Goal: Task Accomplishment & Management: Use online tool/utility

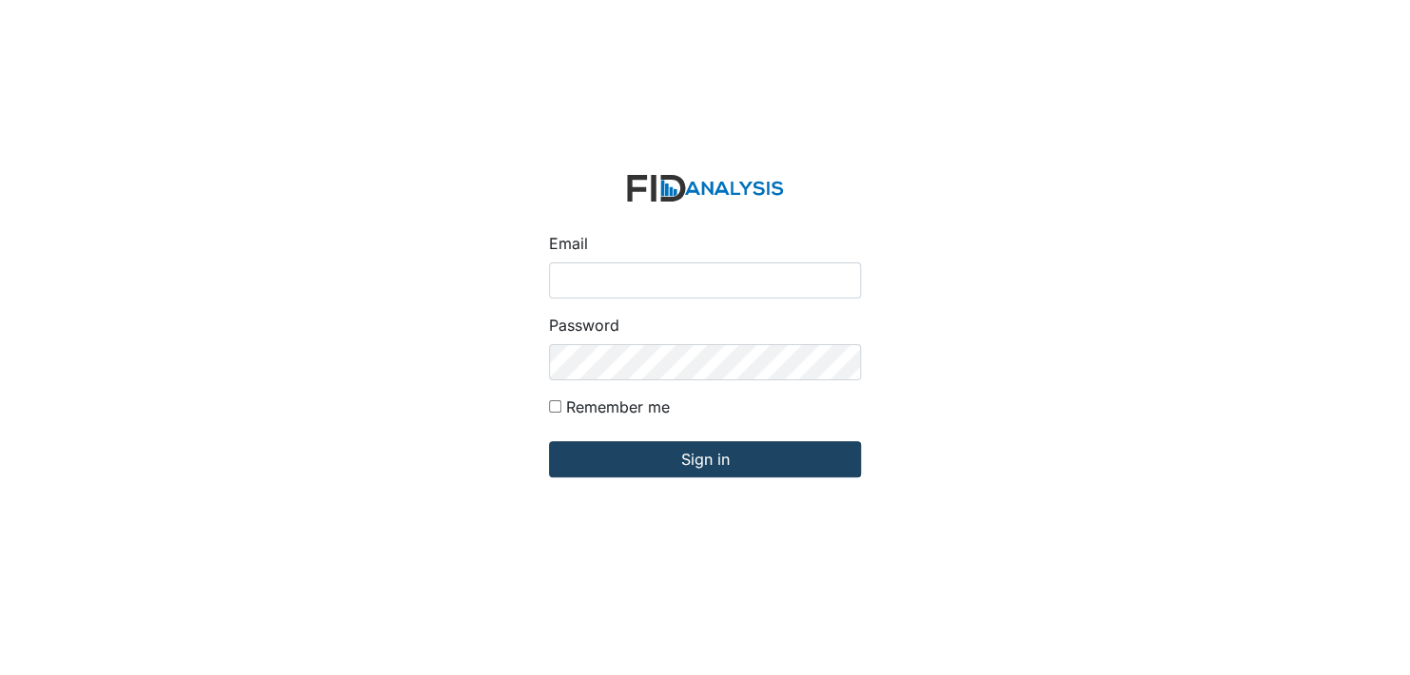
type input "[EMAIL_ADDRESS][DOMAIN_NAME]"
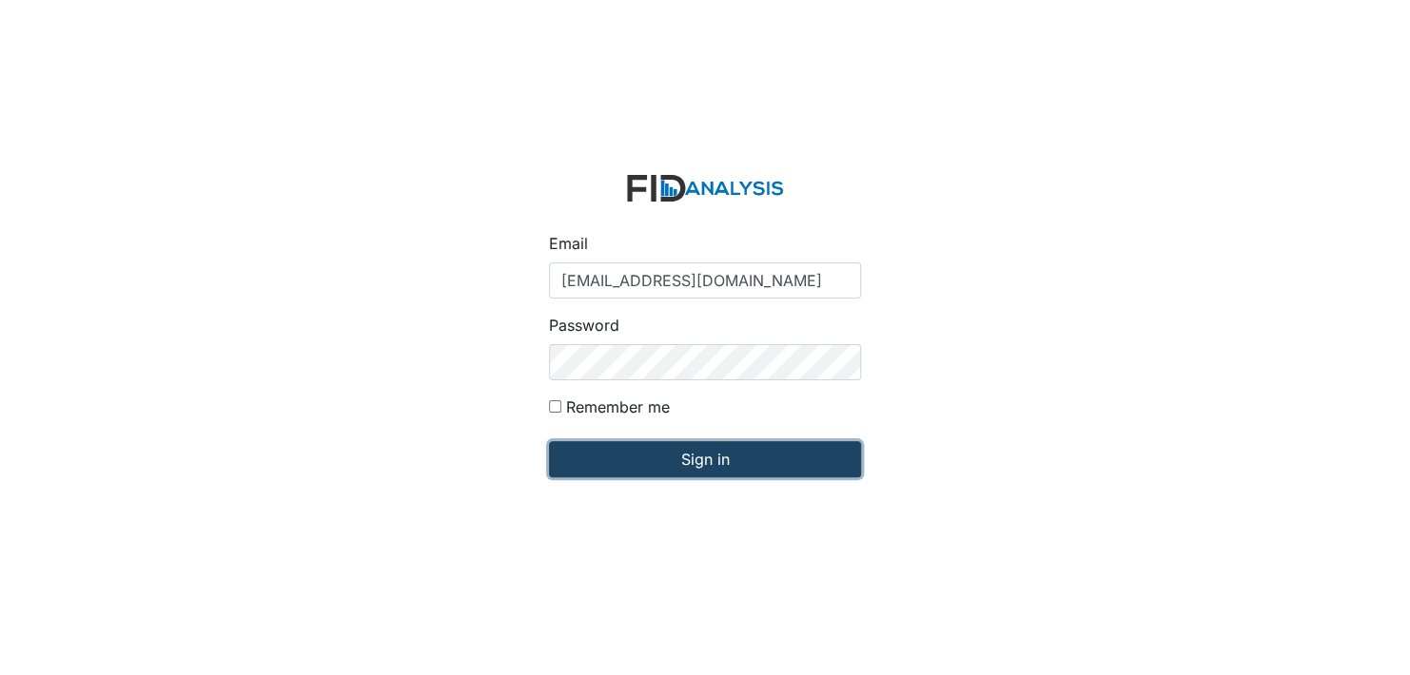
click at [716, 457] on input "Sign in" at bounding box center [705, 459] width 312 height 36
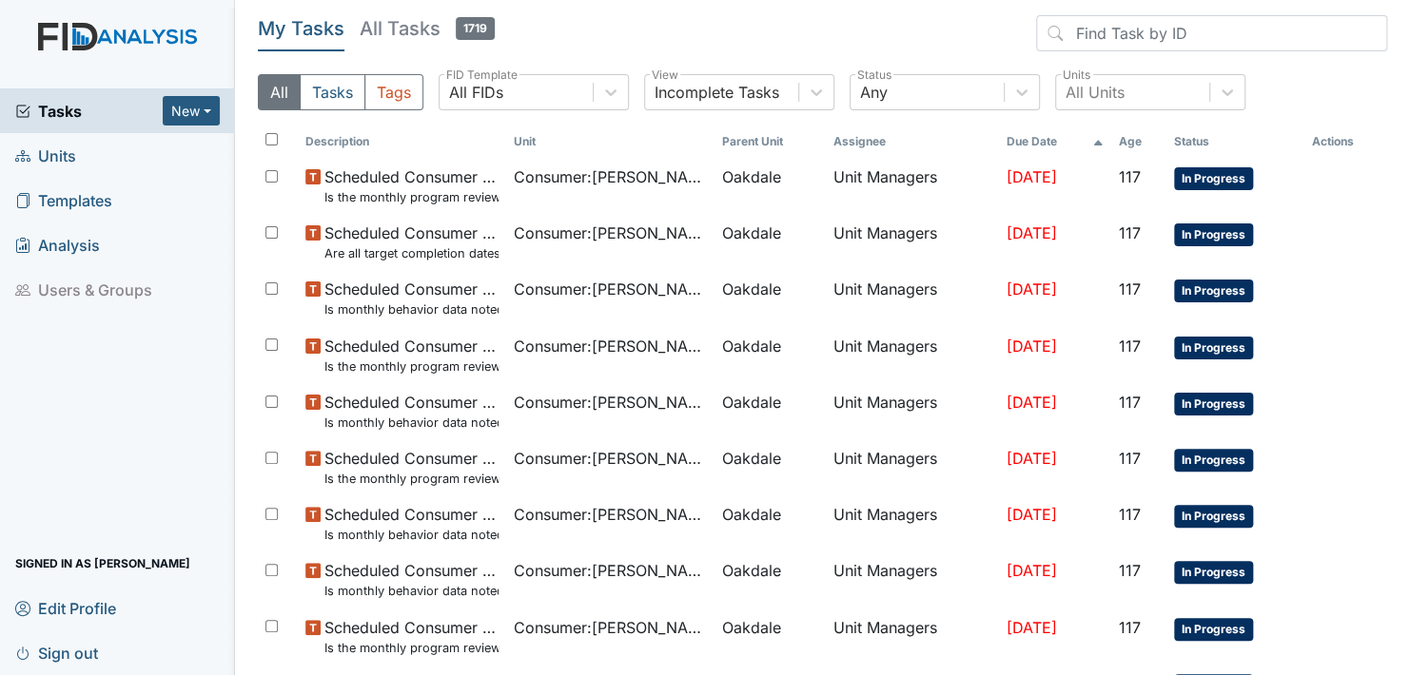
click at [50, 154] on span "Units" at bounding box center [45, 155] width 61 height 29
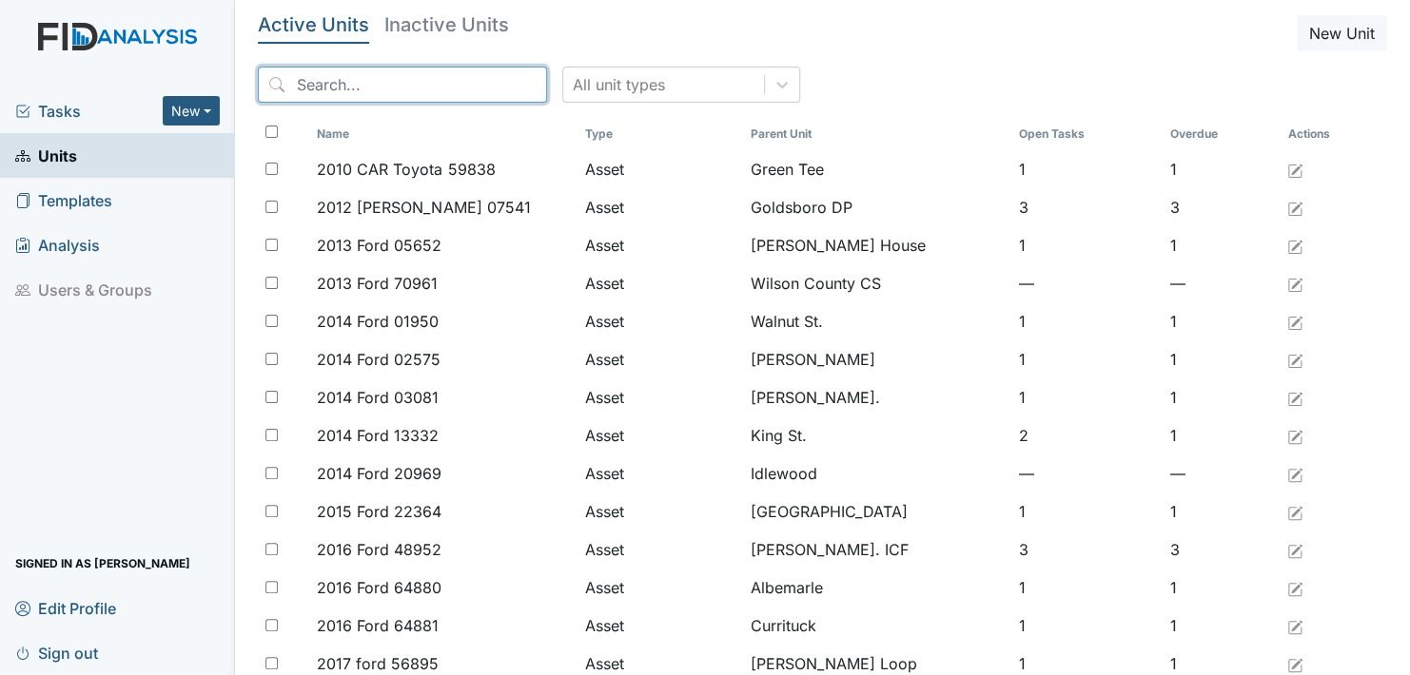
click at [380, 84] on input "search" at bounding box center [402, 85] width 289 height 36
click at [62, 160] on span "Units" at bounding box center [46, 155] width 62 height 29
click at [416, 87] on input "search" at bounding box center [402, 85] width 289 height 36
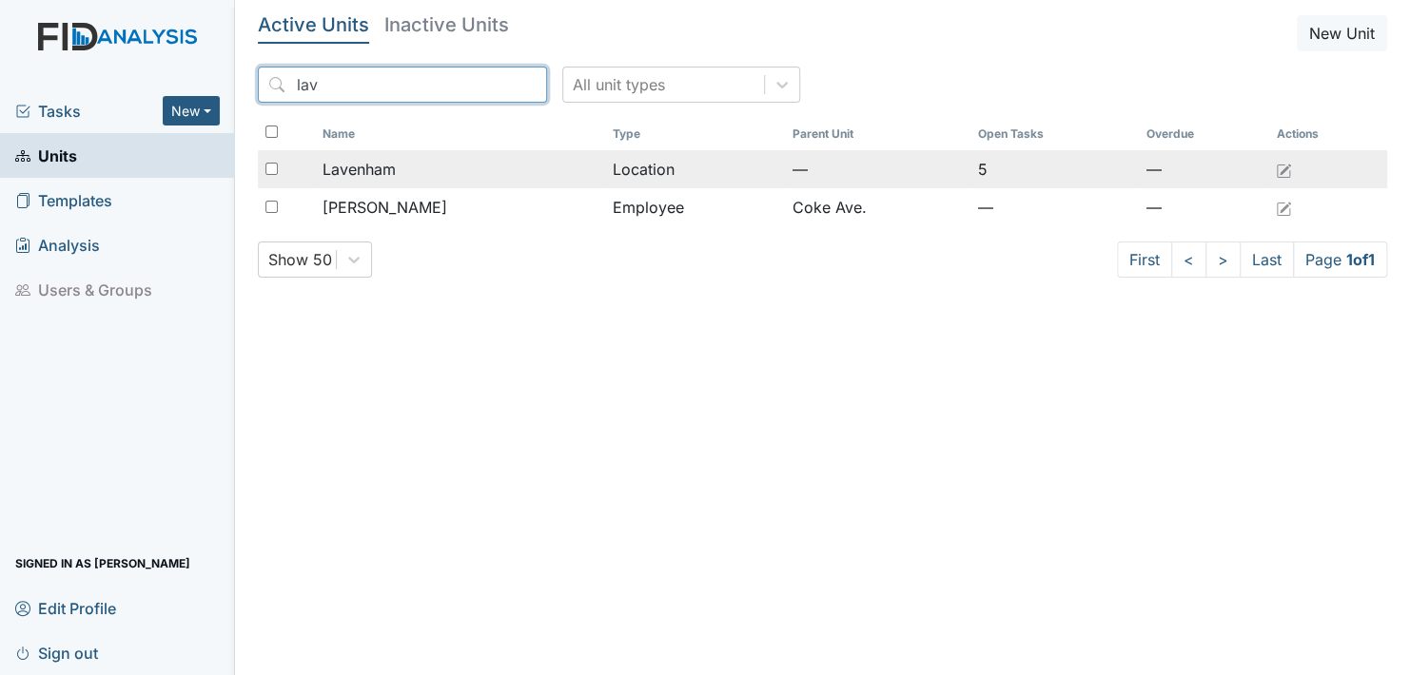
type input "lav"
click at [364, 165] on span "Lavenham" at bounding box center [358, 169] width 73 height 23
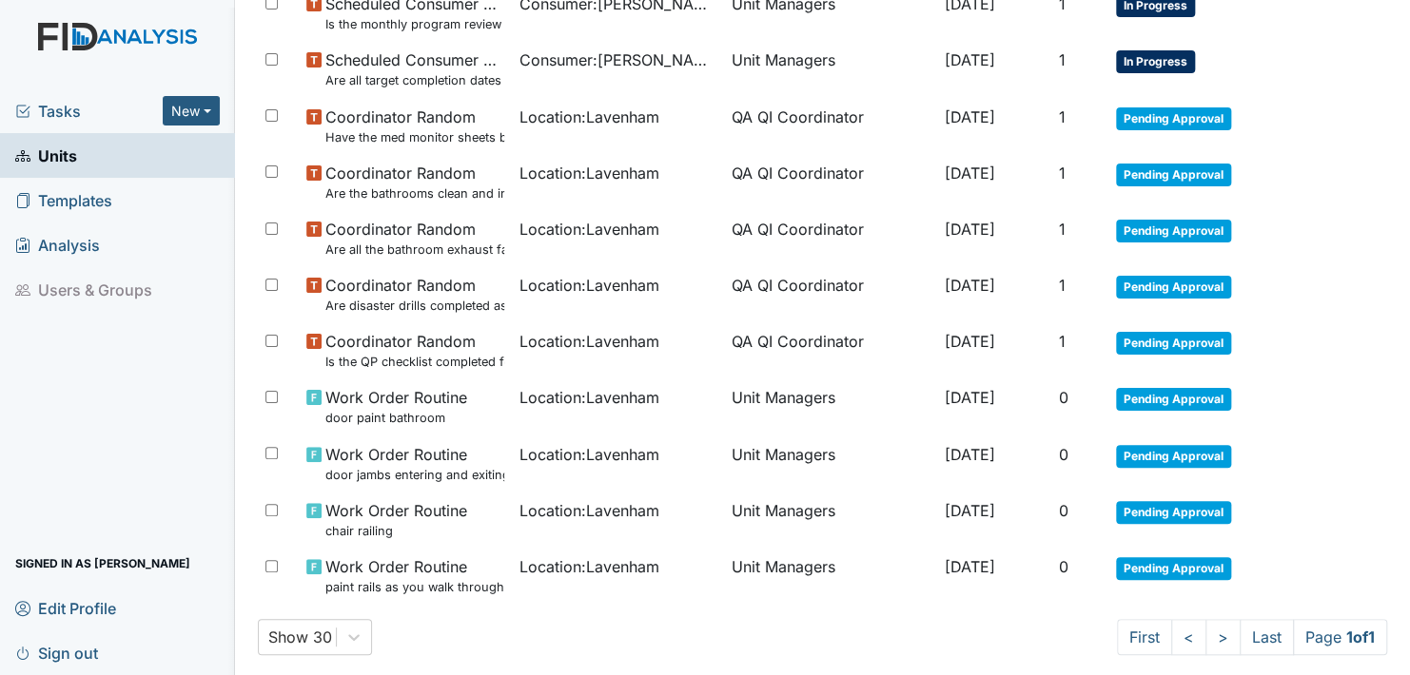
scroll to position [629, 0]
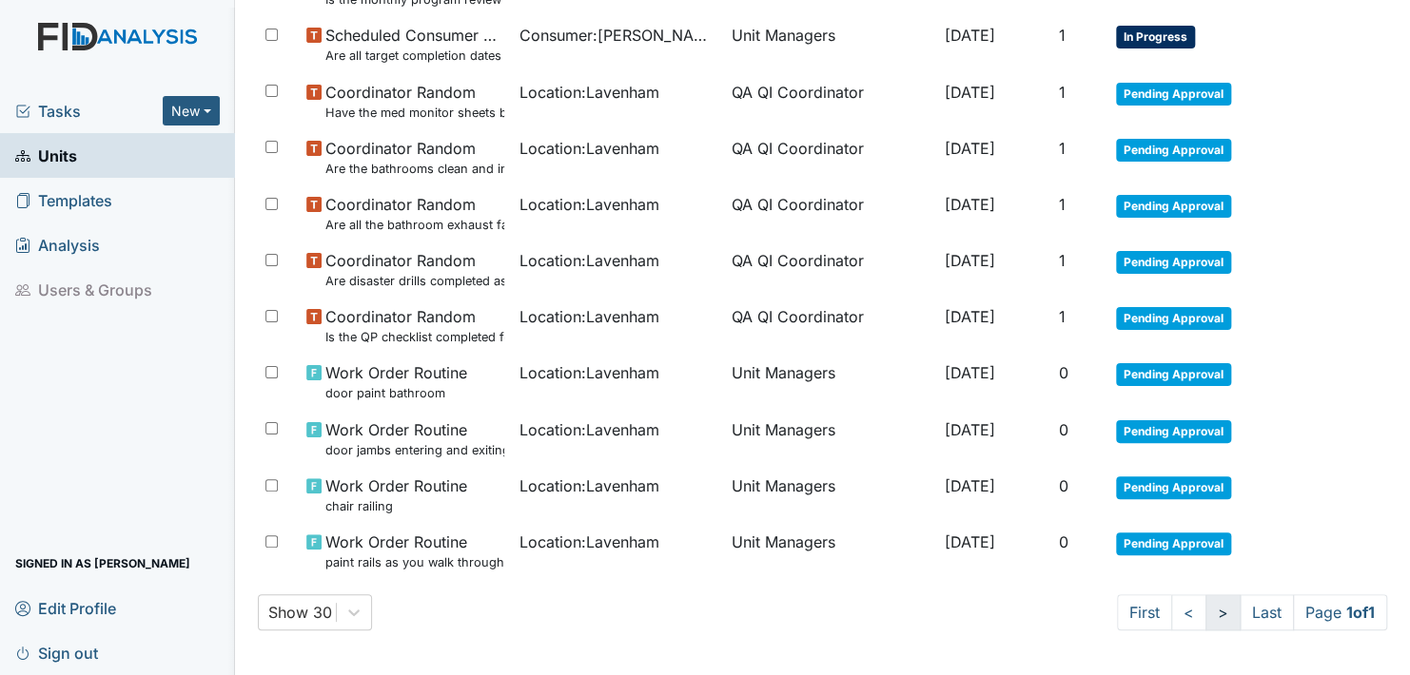
click at [1205, 613] on link ">" at bounding box center [1222, 613] width 35 height 36
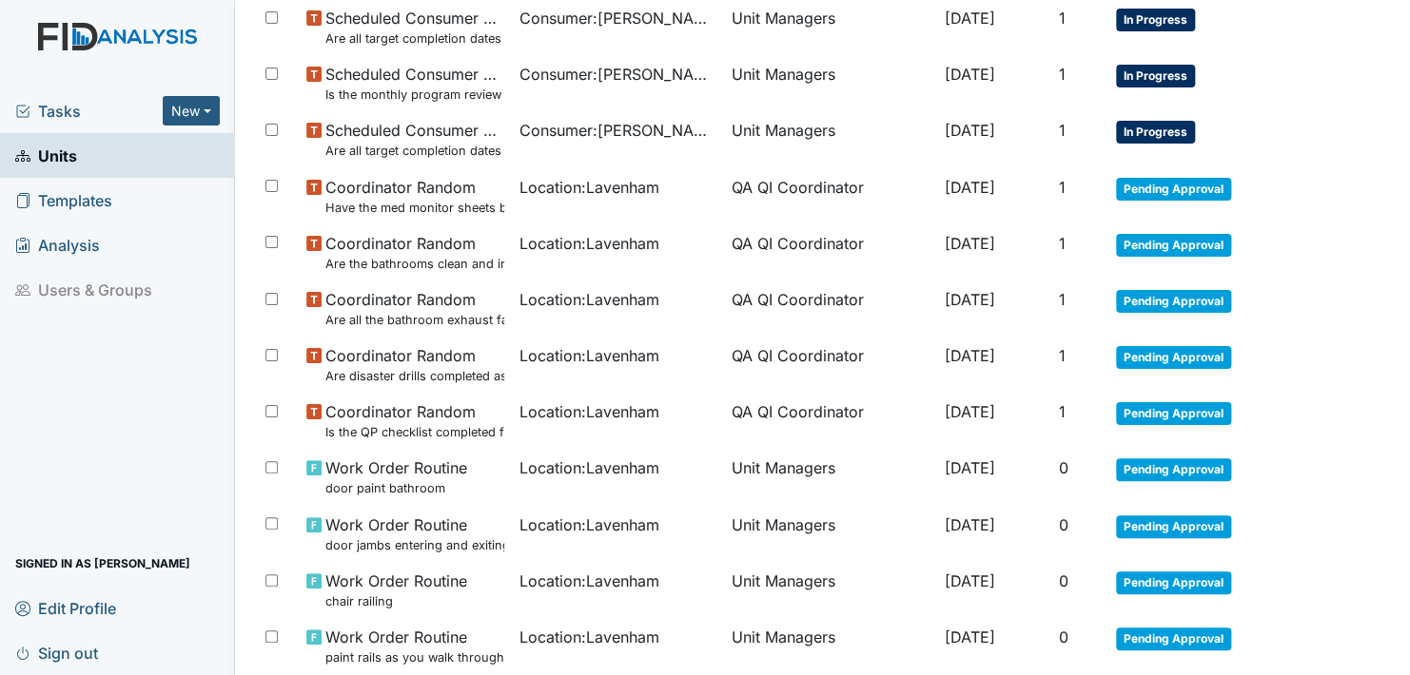
scroll to position [439, 0]
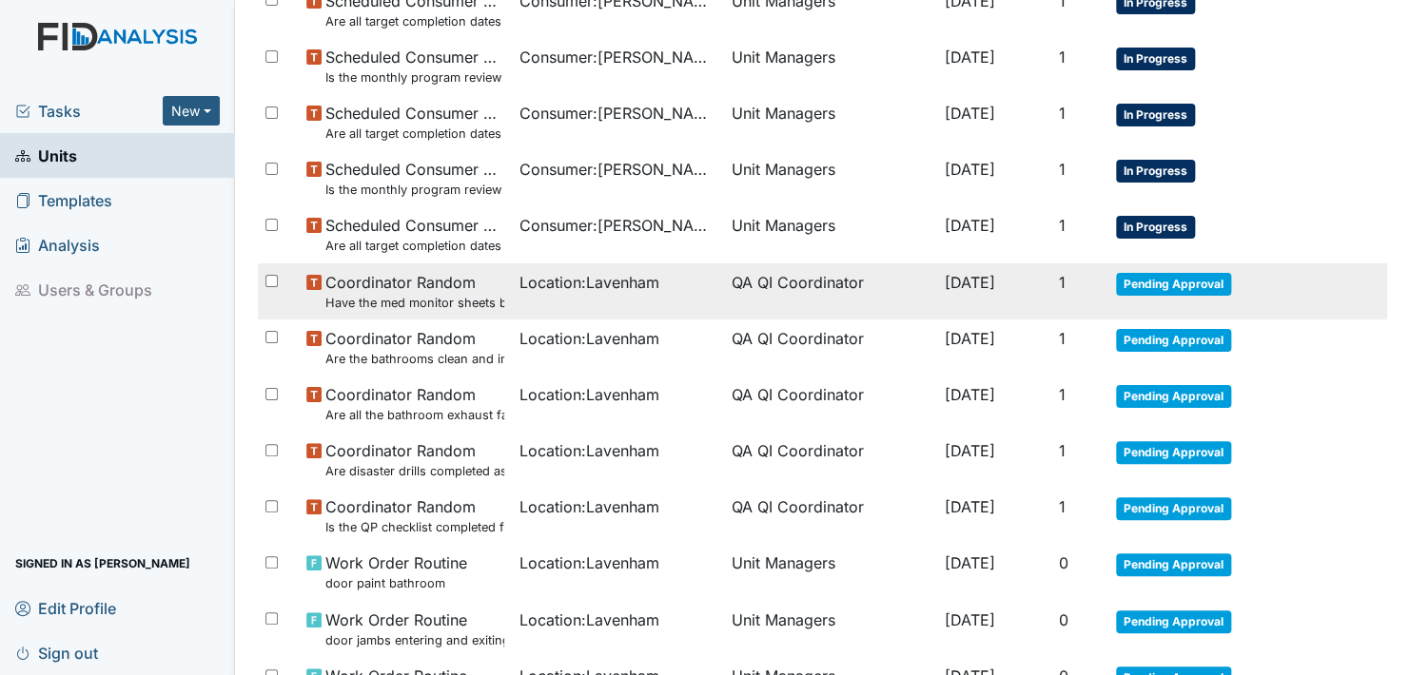
click at [1180, 282] on span "Pending Approval" at bounding box center [1173, 284] width 115 height 23
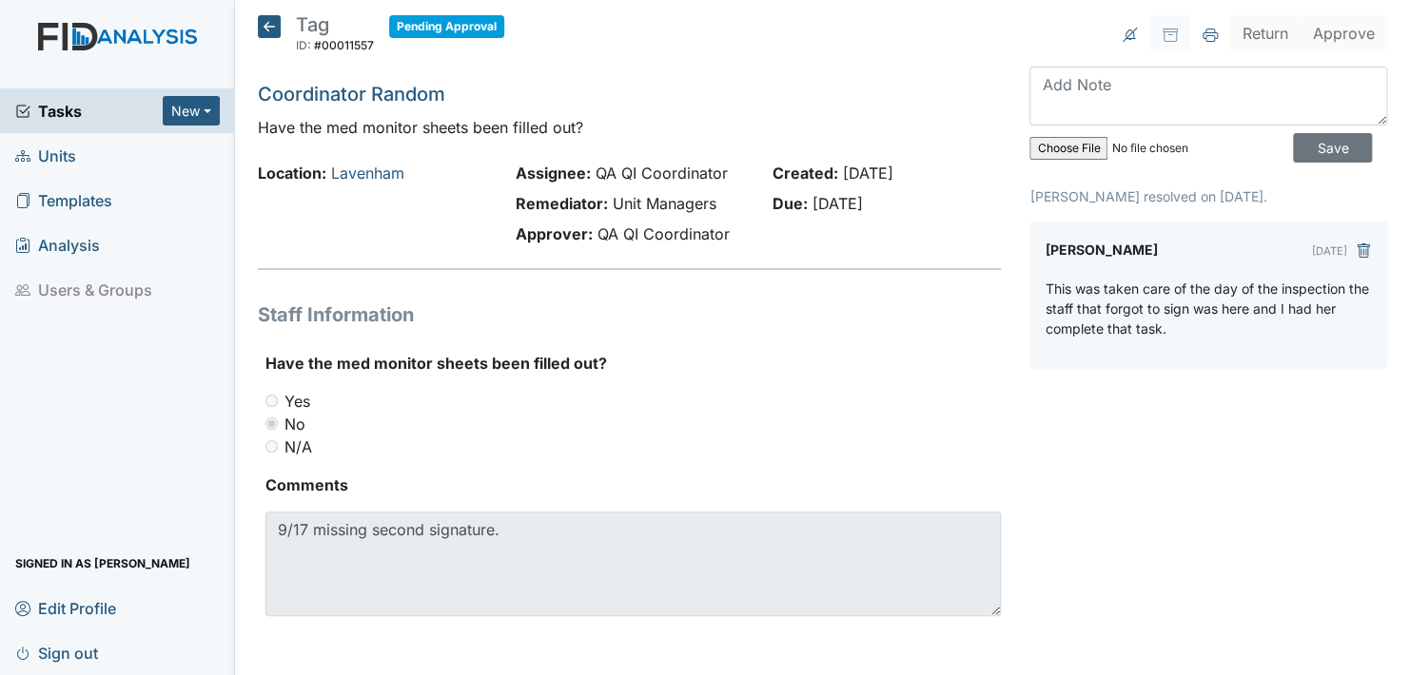
click at [263, 18] on icon at bounding box center [269, 26] width 23 height 23
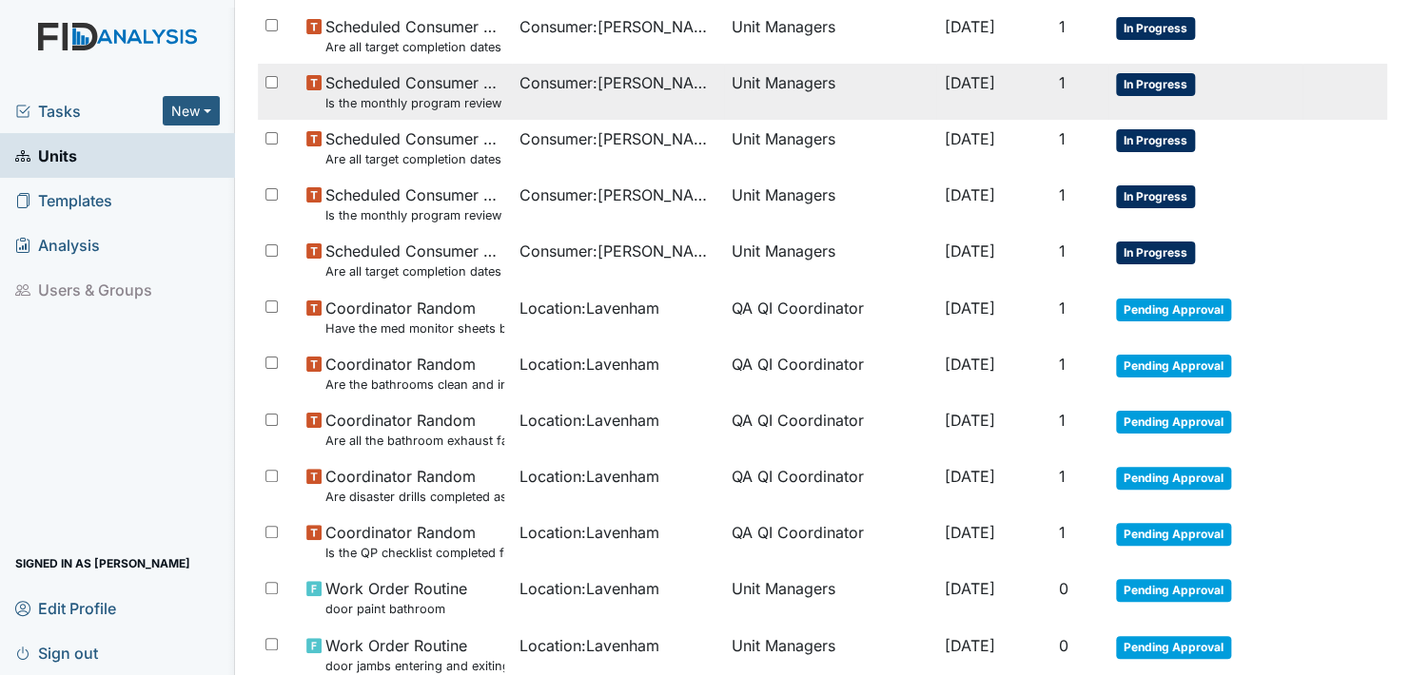
scroll to position [629, 0]
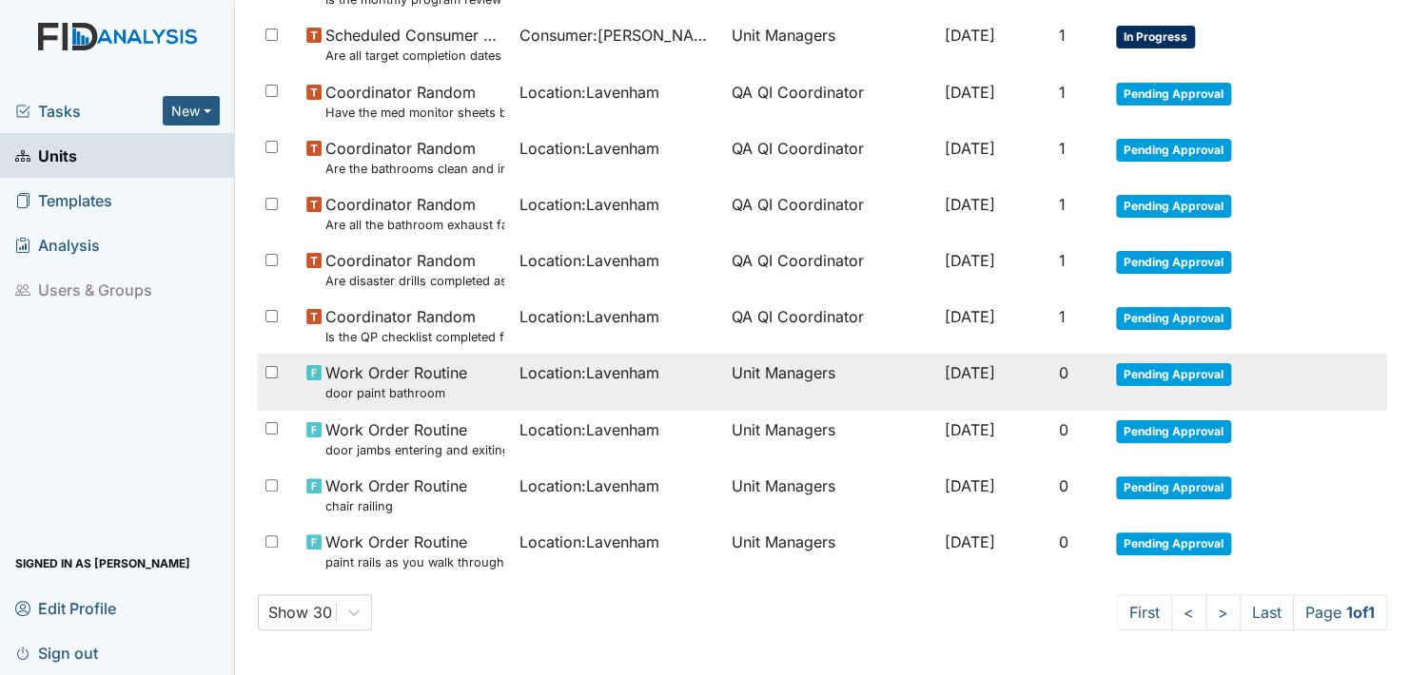
click at [1150, 369] on span "Pending Approval" at bounding box center [1173, 374] width 115 height 23
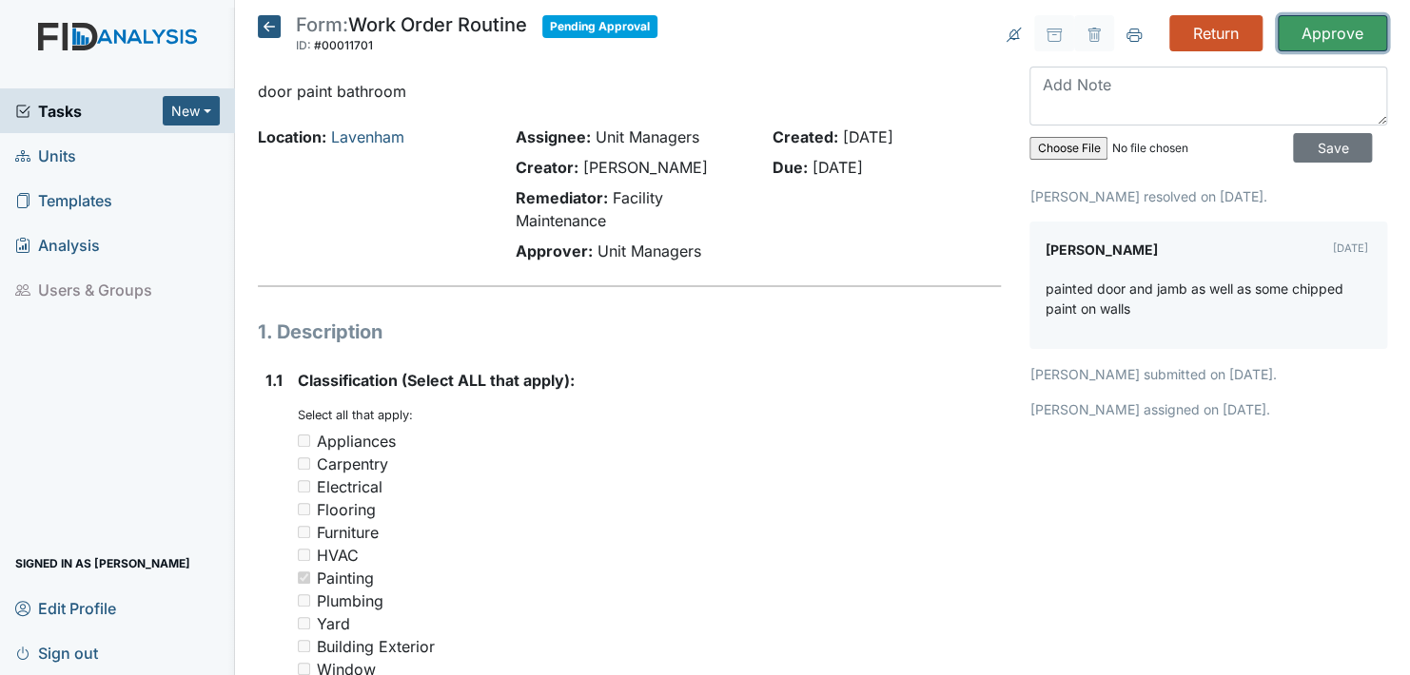
click at [1313, 29] on input "Approve" at bounding box center [1332, 33] width 109 height 36
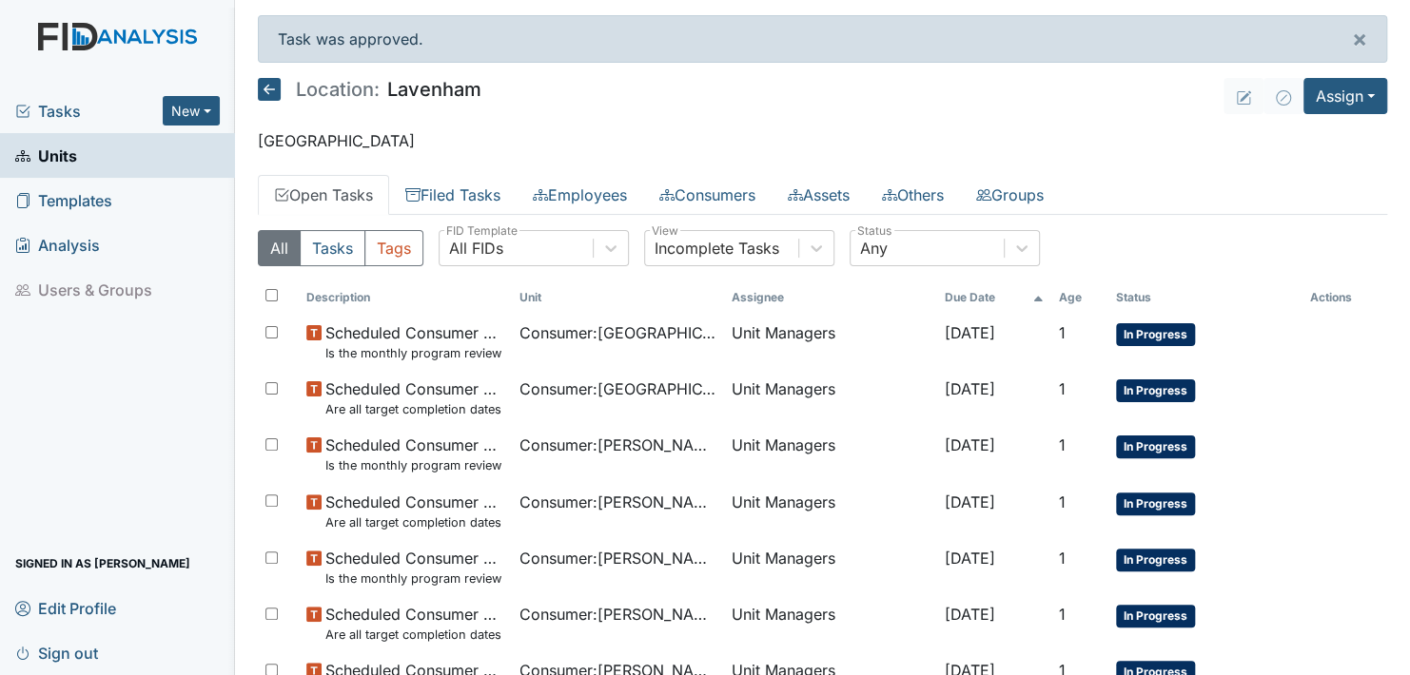
click at [270, 86] on icon at bounding box center [269, 89] width 23 height 23
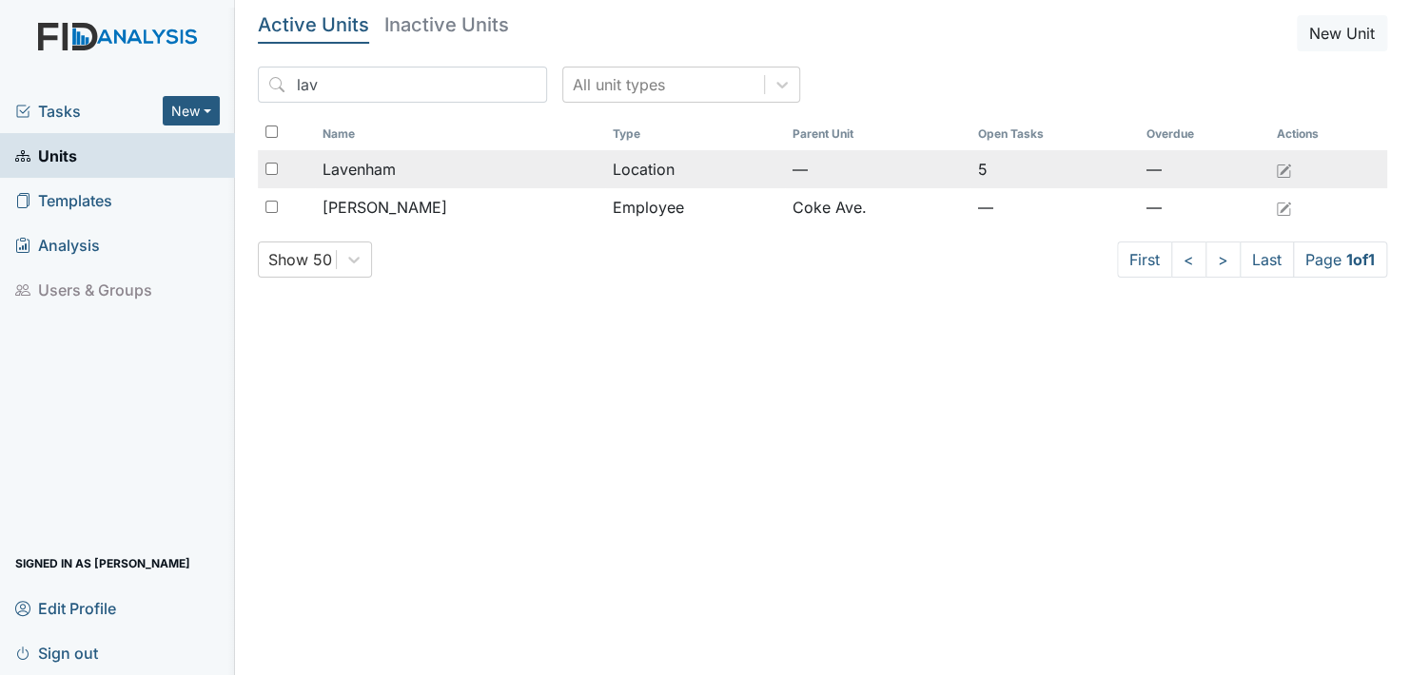
click at [379, 162] on span "Lavenham" at bounding box center [358, 169] width 73 height 23
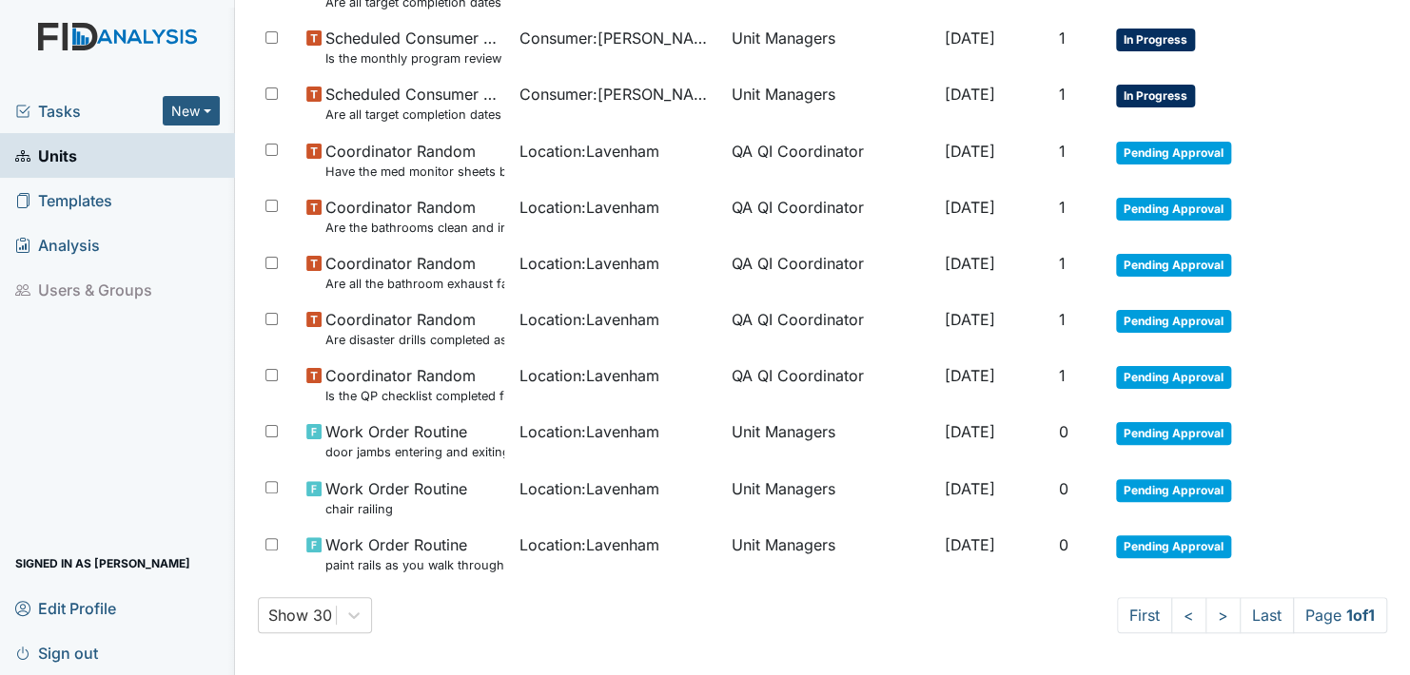
scroll to position [573, 0]
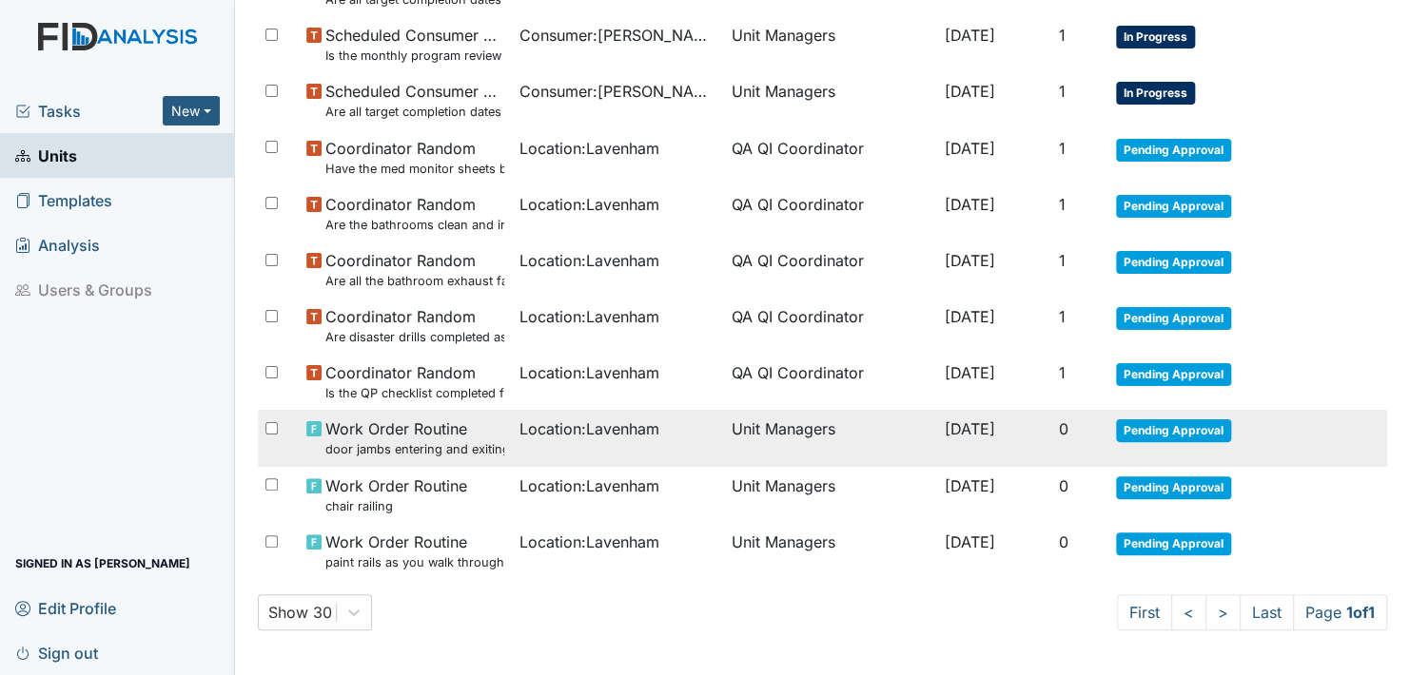
click at [1142, 423] on span "Pending Approval" at bounding box center [1173, 430] width 115 height 23
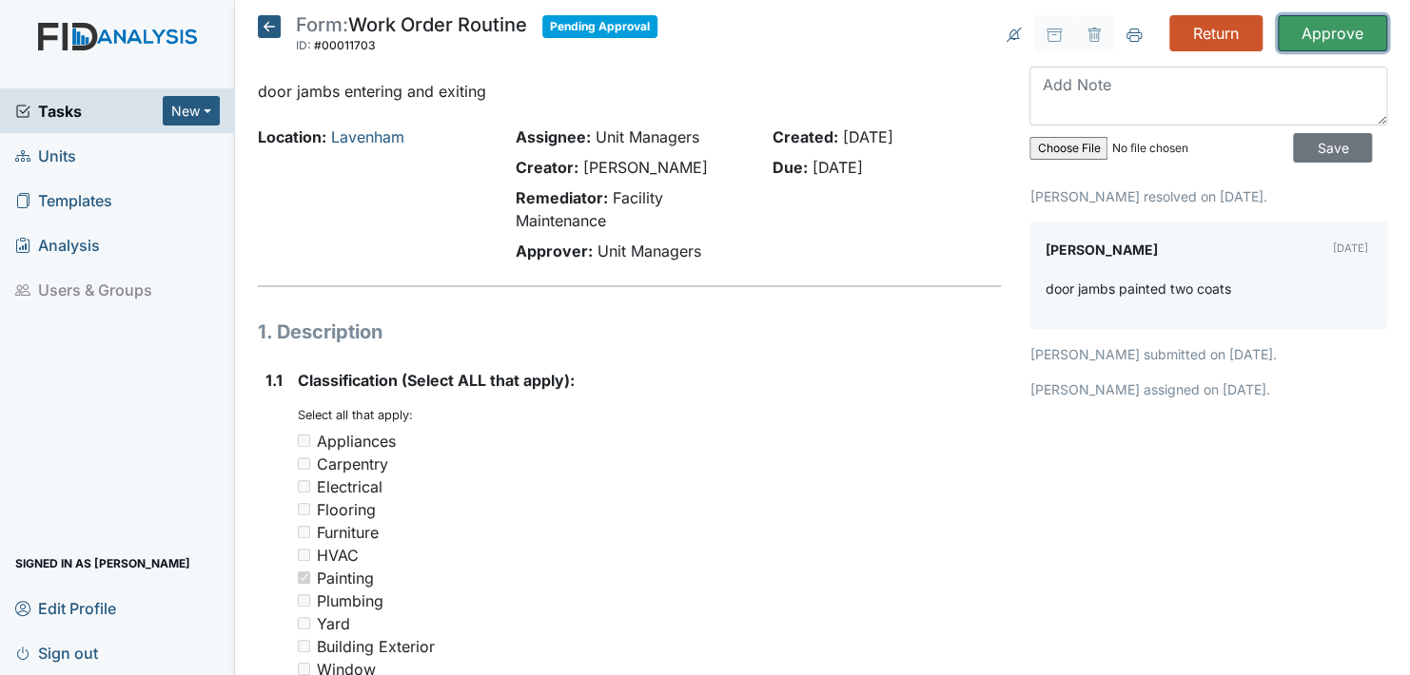
click at [1312, 31] on input "Approve" at bounding box center [1332, 33] width 109 height 36
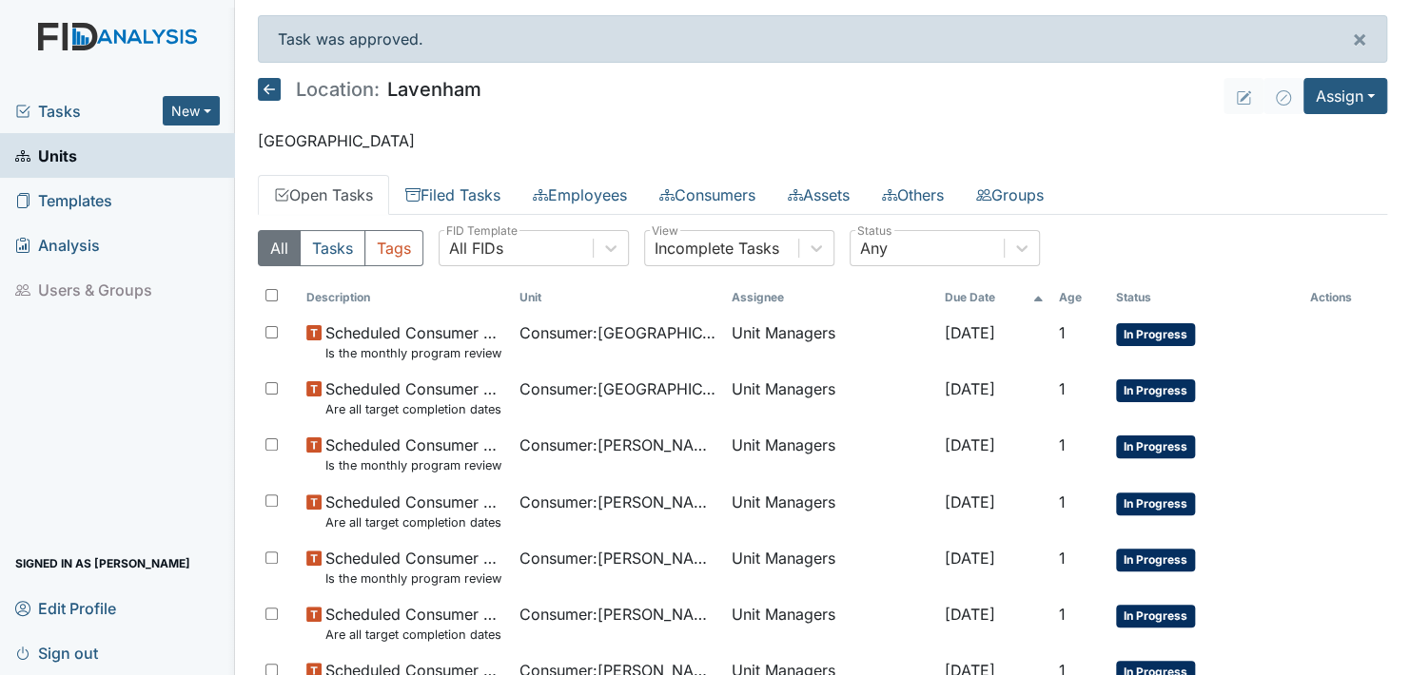
click at [268, 86] on icon at bounding box center [269, 89] width 23 height 23
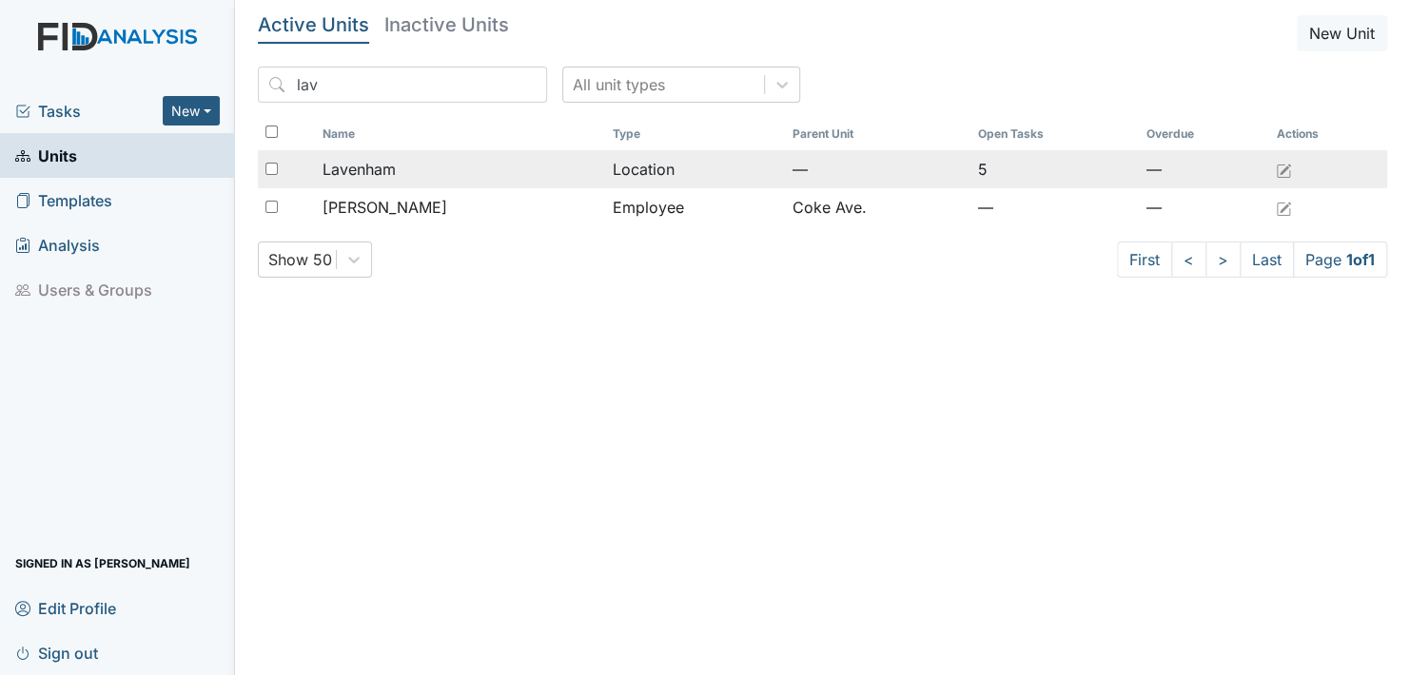
click at [385, 166] on span "Lavenham" at bounding box center [358, 169] width 73 height 23
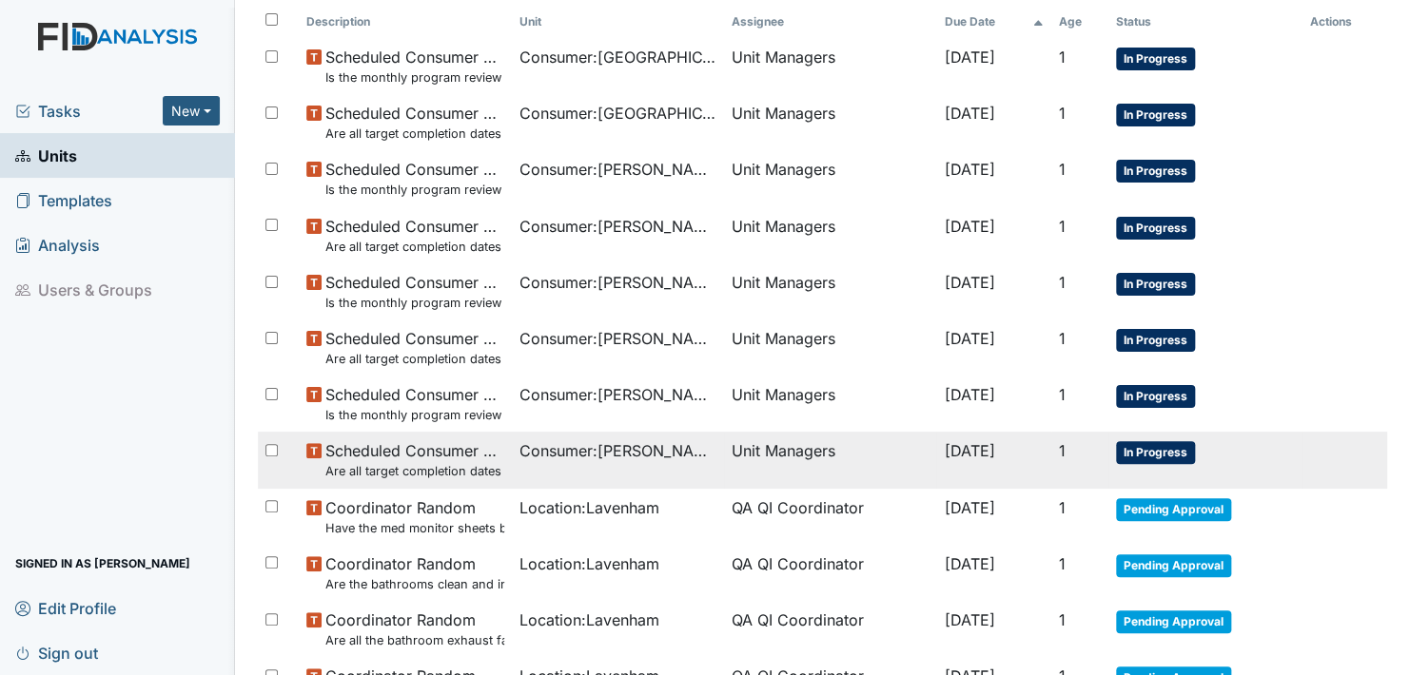
scroll to position [517, 0]
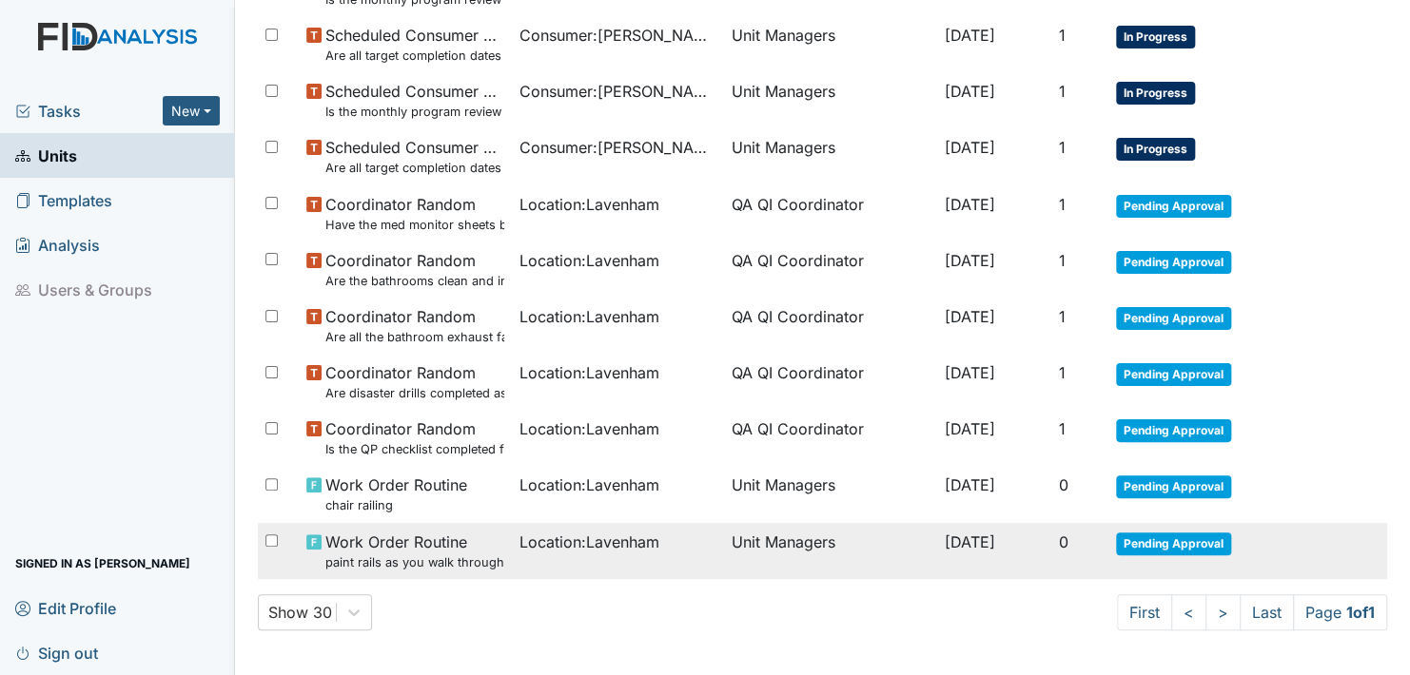
click at [1149, 543] on span "Pending Approval" at bounding box center [1173, 544] width 115 height 23
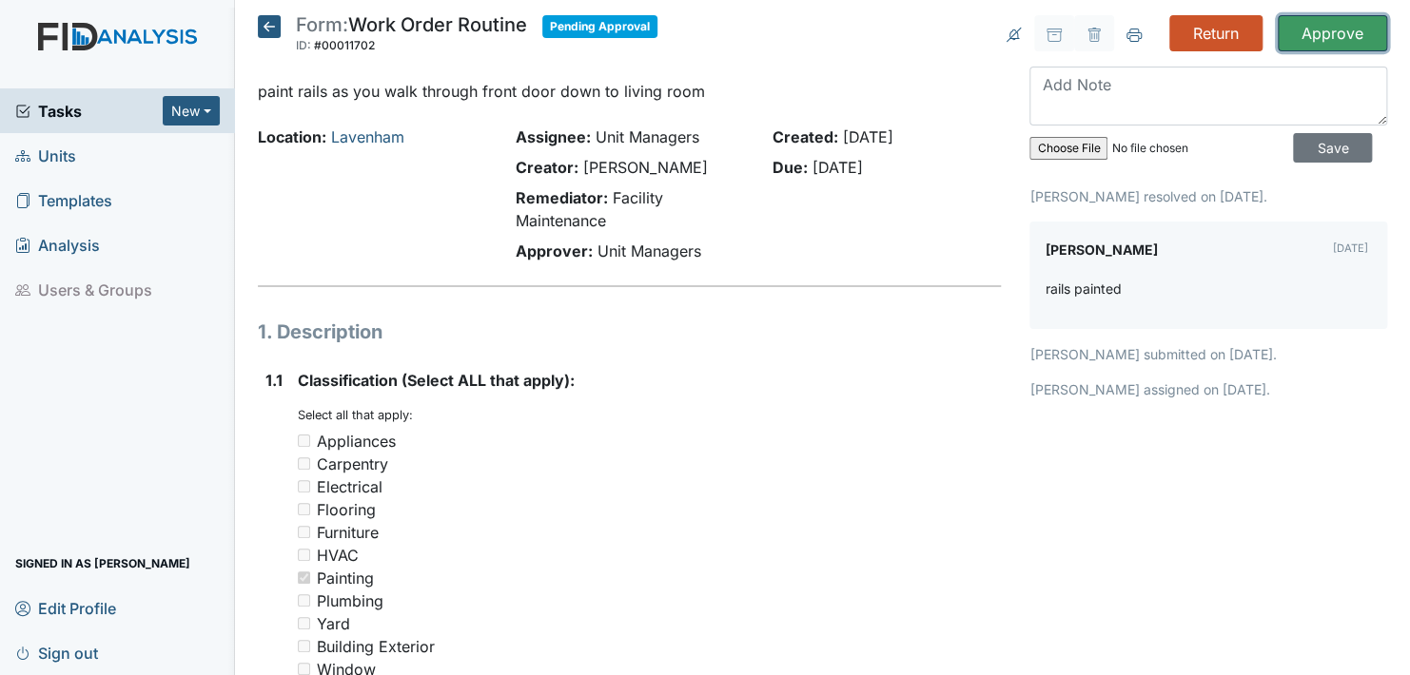
click at [1314, 26] on input "Approve" at bounding box center [1332, 33] width 109 height 36
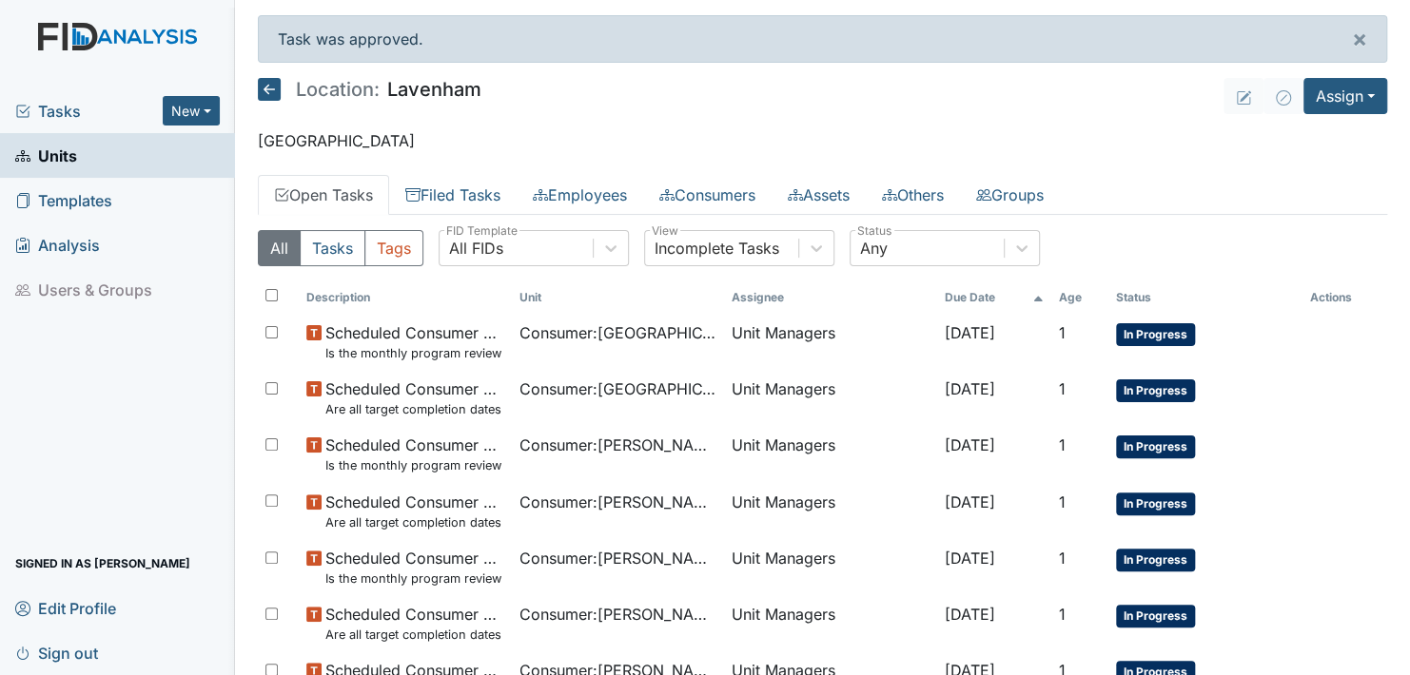
click at [270, 87] on icon at bounding box center [269, 89] width 23 height 23
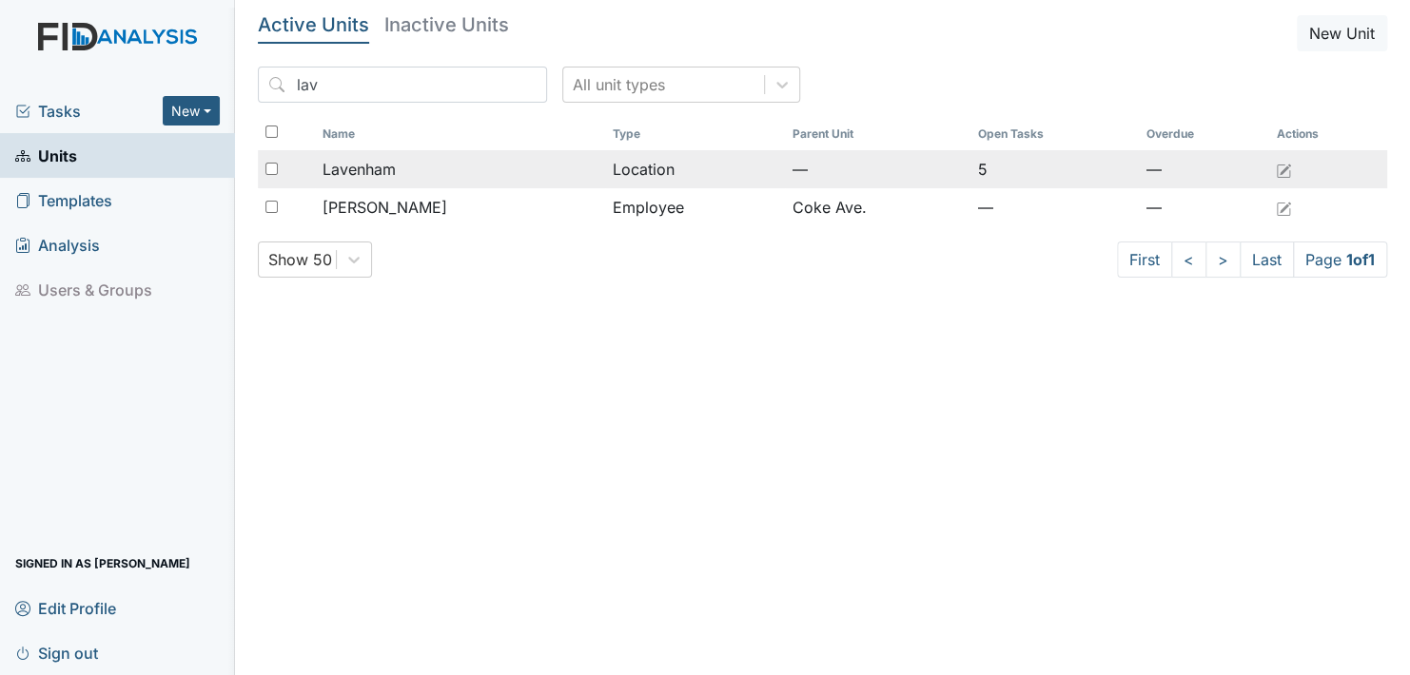
click at [363, 162] on span "Lavenham" at bounding box center [358, 169] width 73 height 23
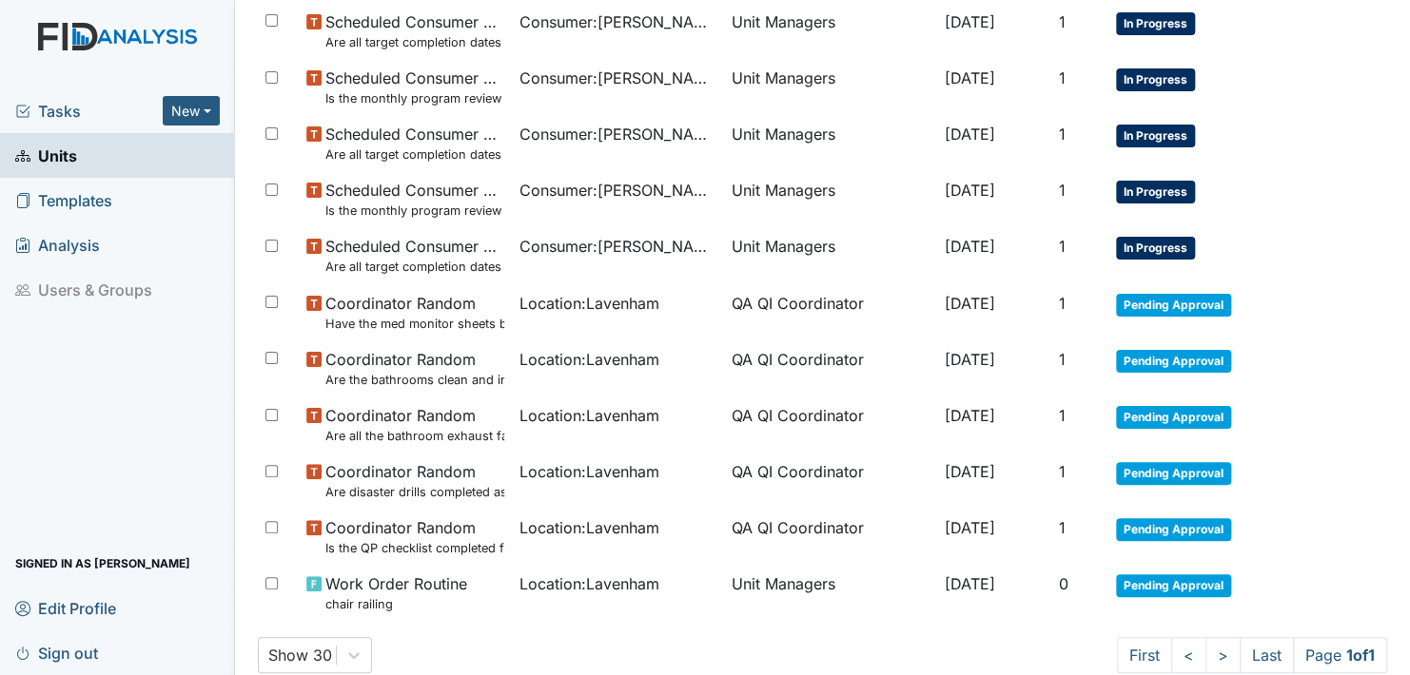
scroll to position [460, 0]
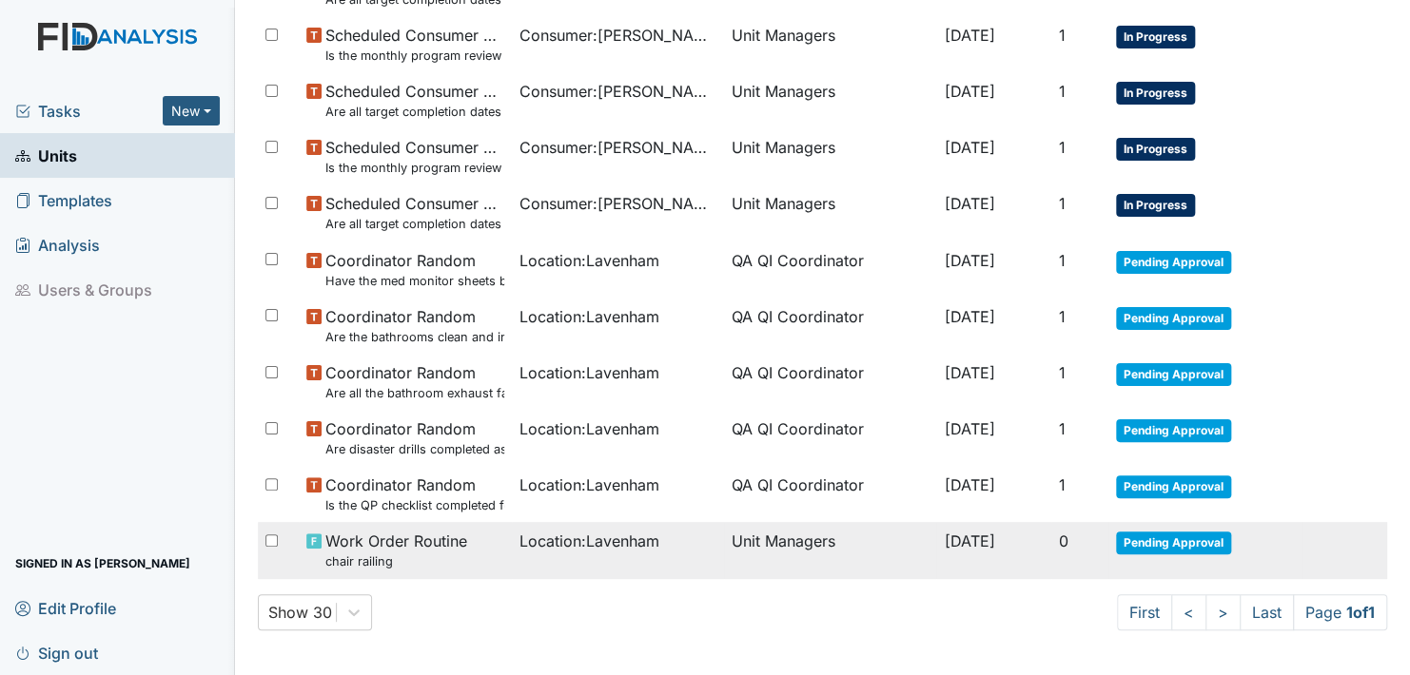
click at [1150, 539] on span "Pending Approval" at bounding box center [1173, 543] width 115 height 23
click at [1161, 527] on td "Pending Approval" at bounding box center [1205, 550] width 194 height 56
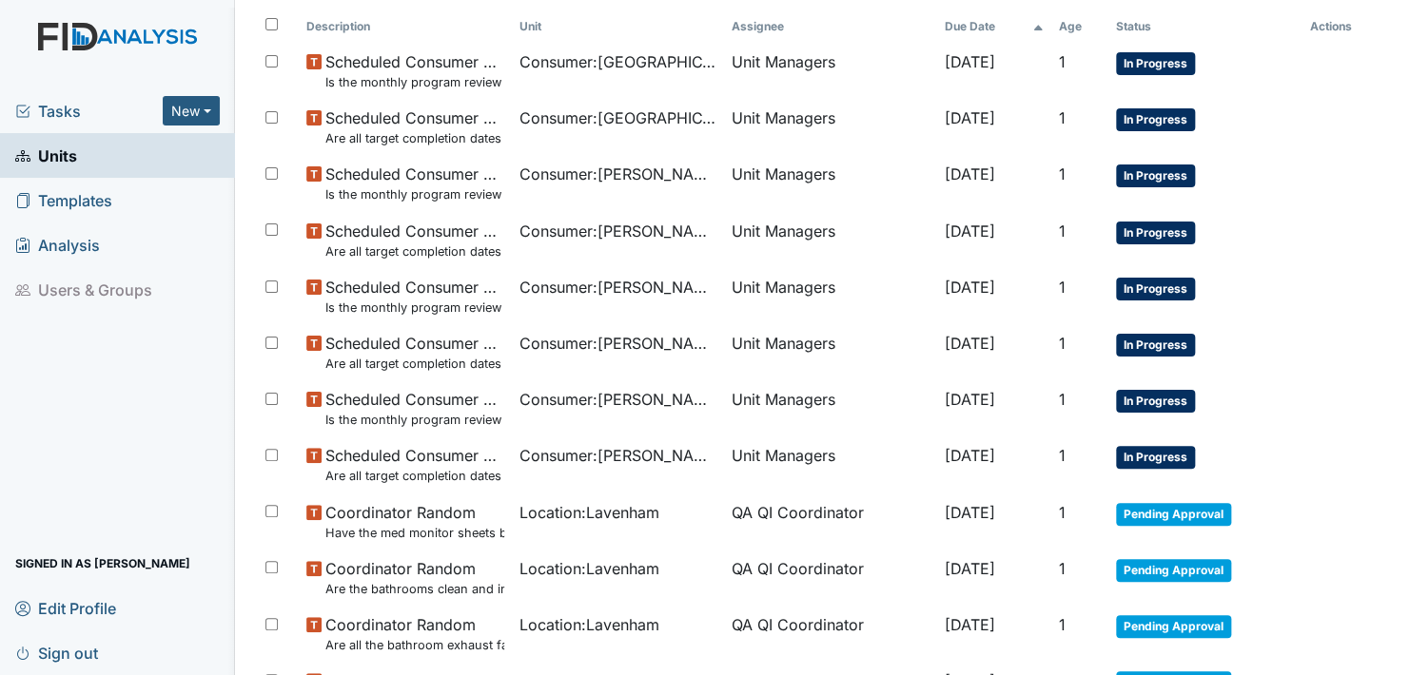
scroll to position [0, 0]
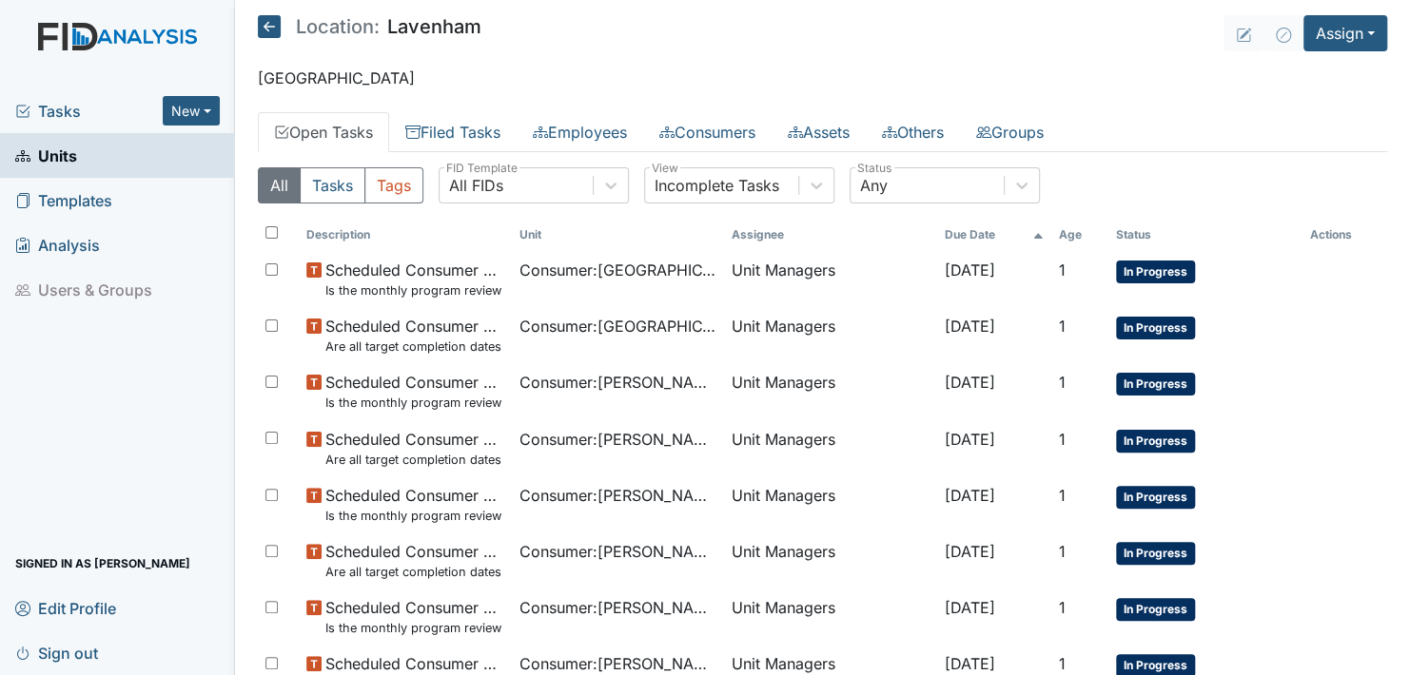
click at [46, 155] on span "Units" at bounding box center [46, 155] width 62 height 29
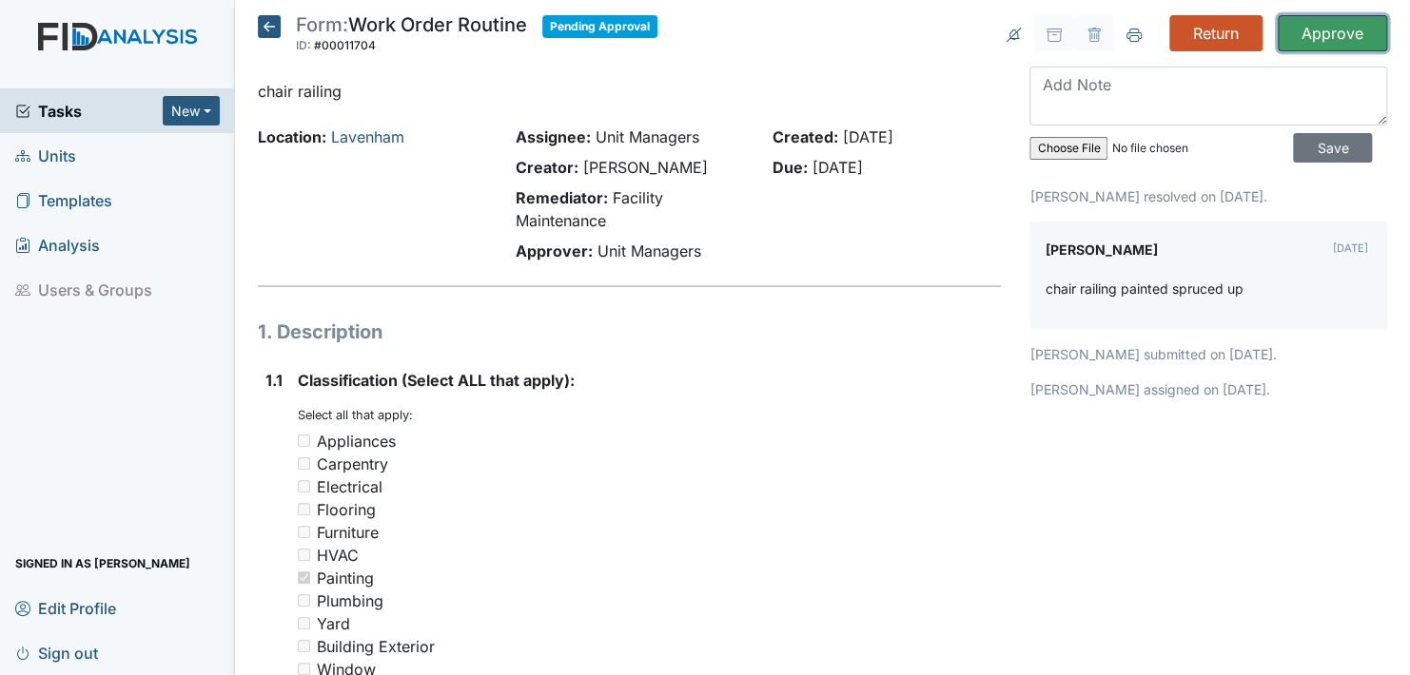
click at [1322, 27] on input "Approve" at bounding box center [1332, 33] width 109 height 36
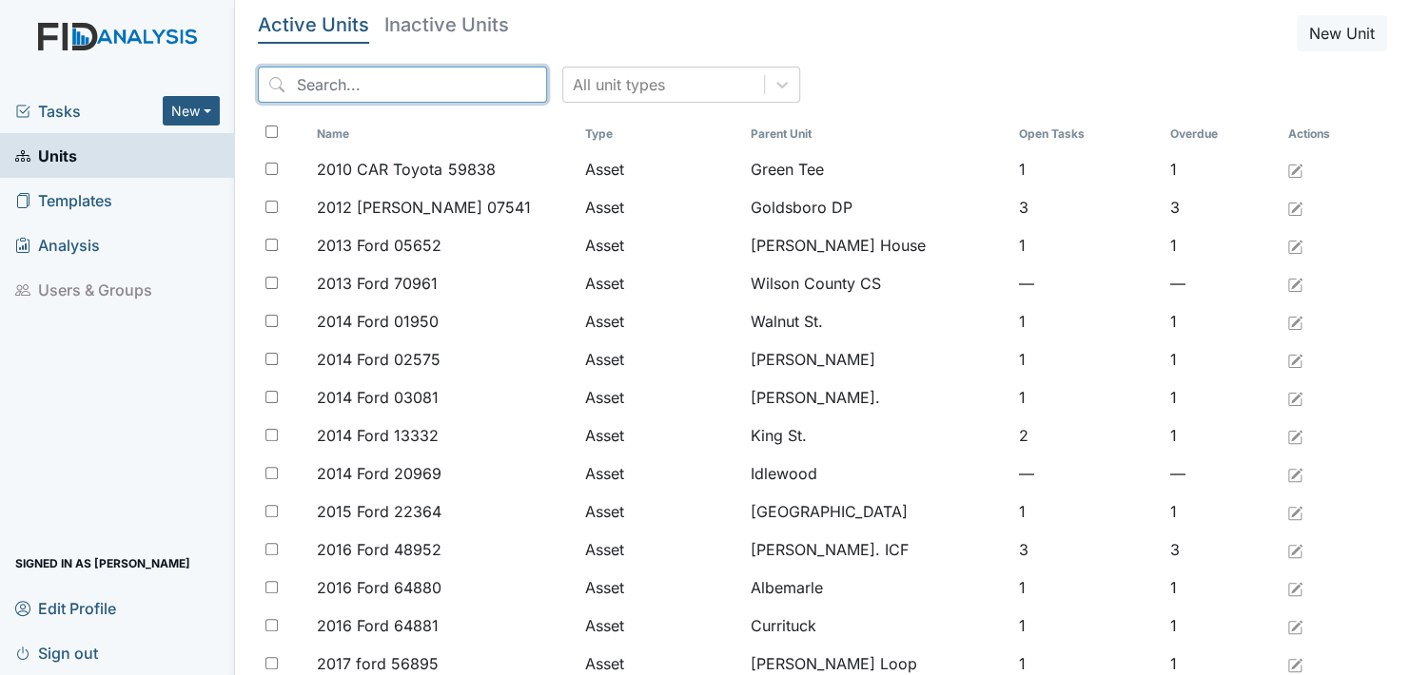
click at [417, 85] on input "search" at bounding box center [402, 85] width 289 height 36
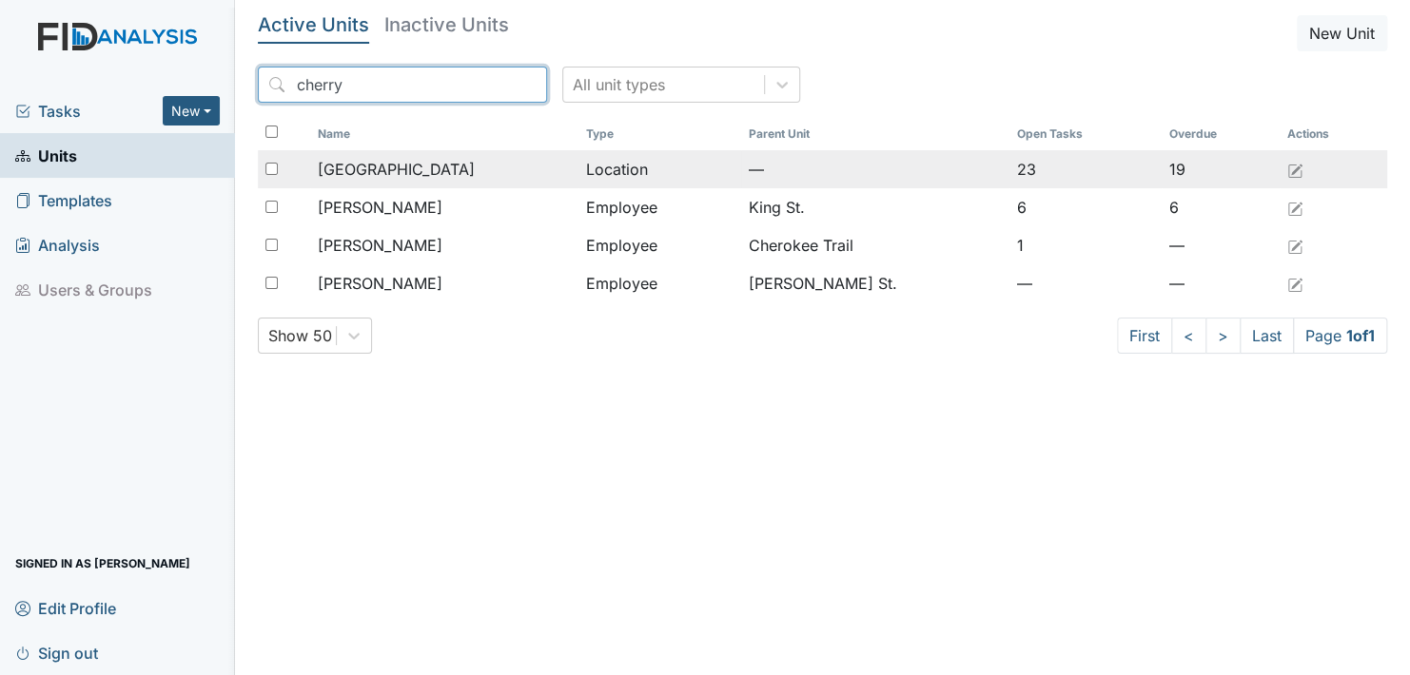
type input "cherry"
click at [391, 164] on span "Cherry Lane" at bounding box center [396, 169] width 157 height 23
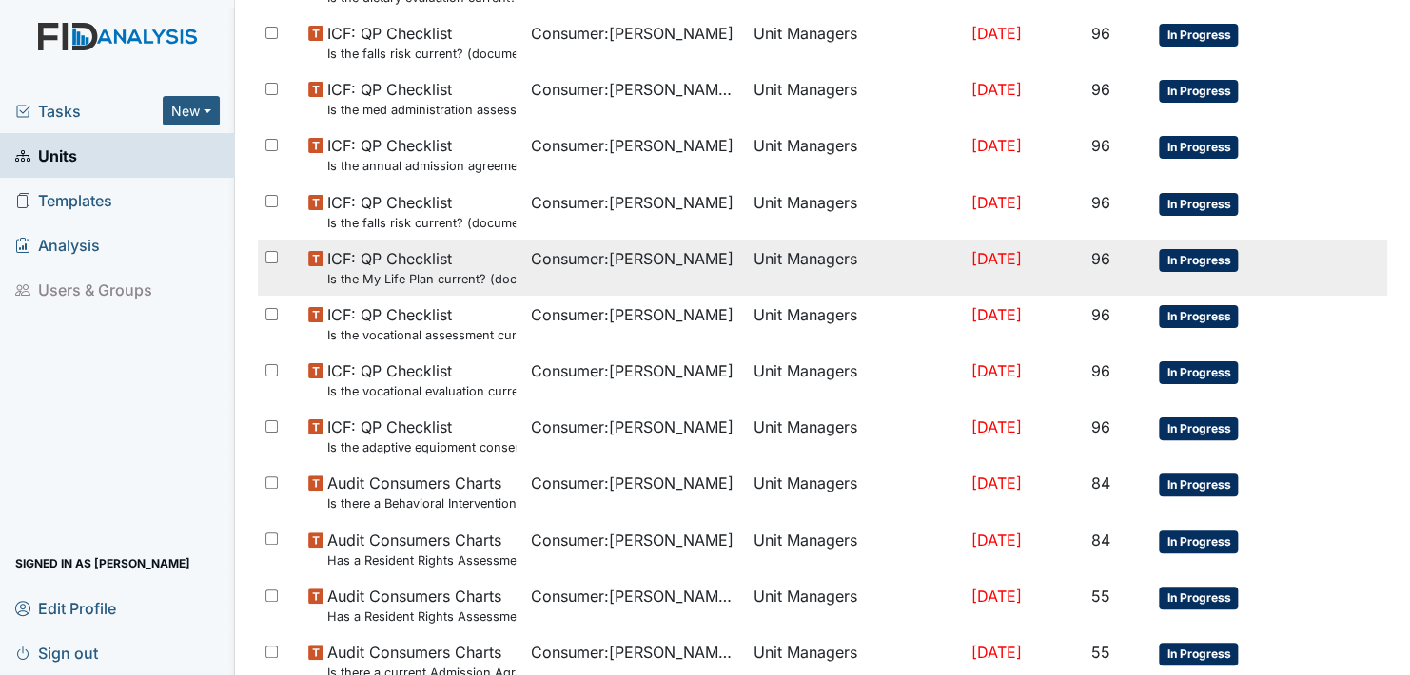
scroll to position [1138, 0]
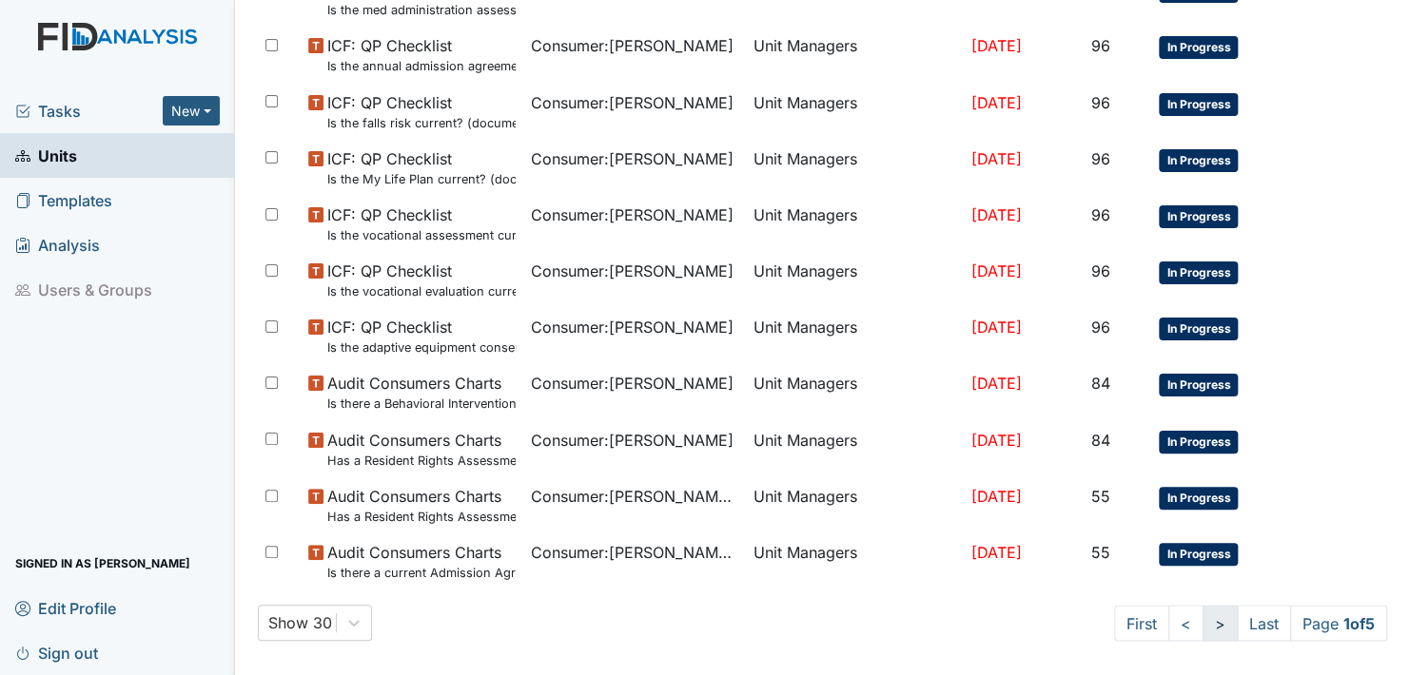
click at [1202, 613] on link ">" at bounding box center [1219, 623] width 35 height 36
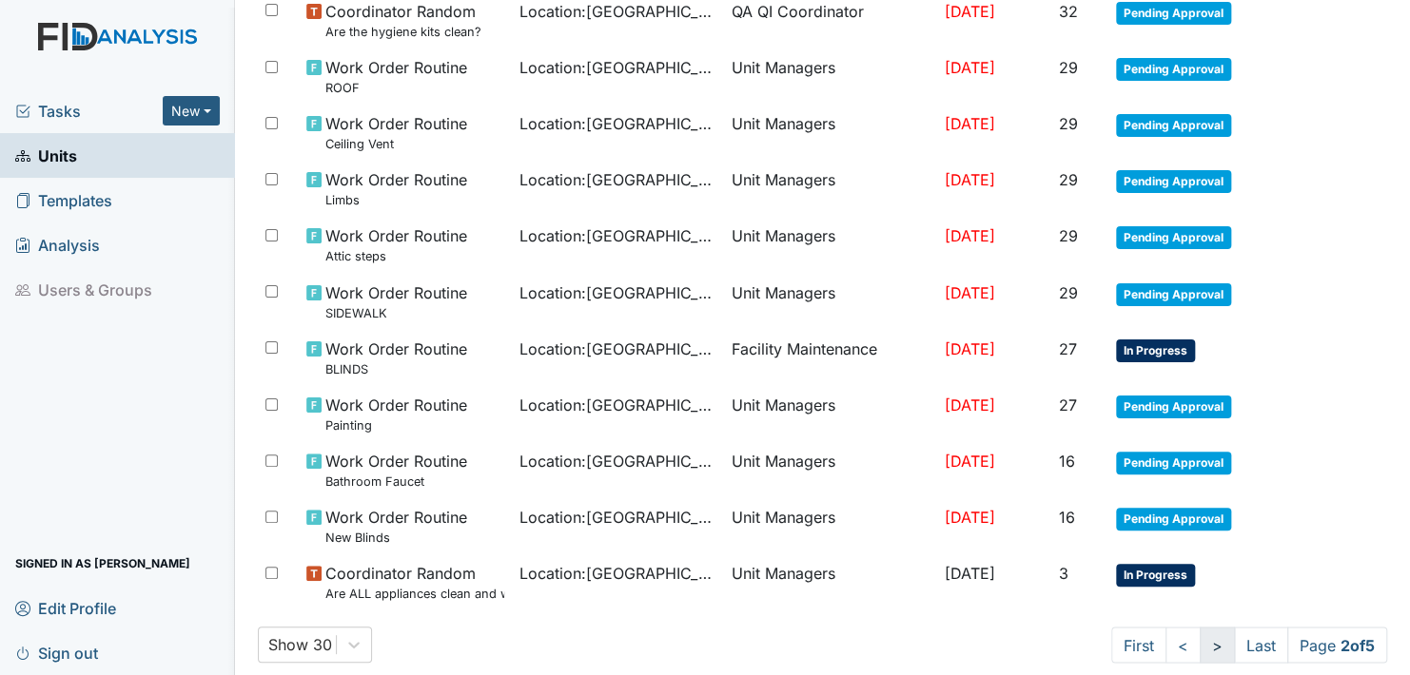
scroll to position [1361, 0]
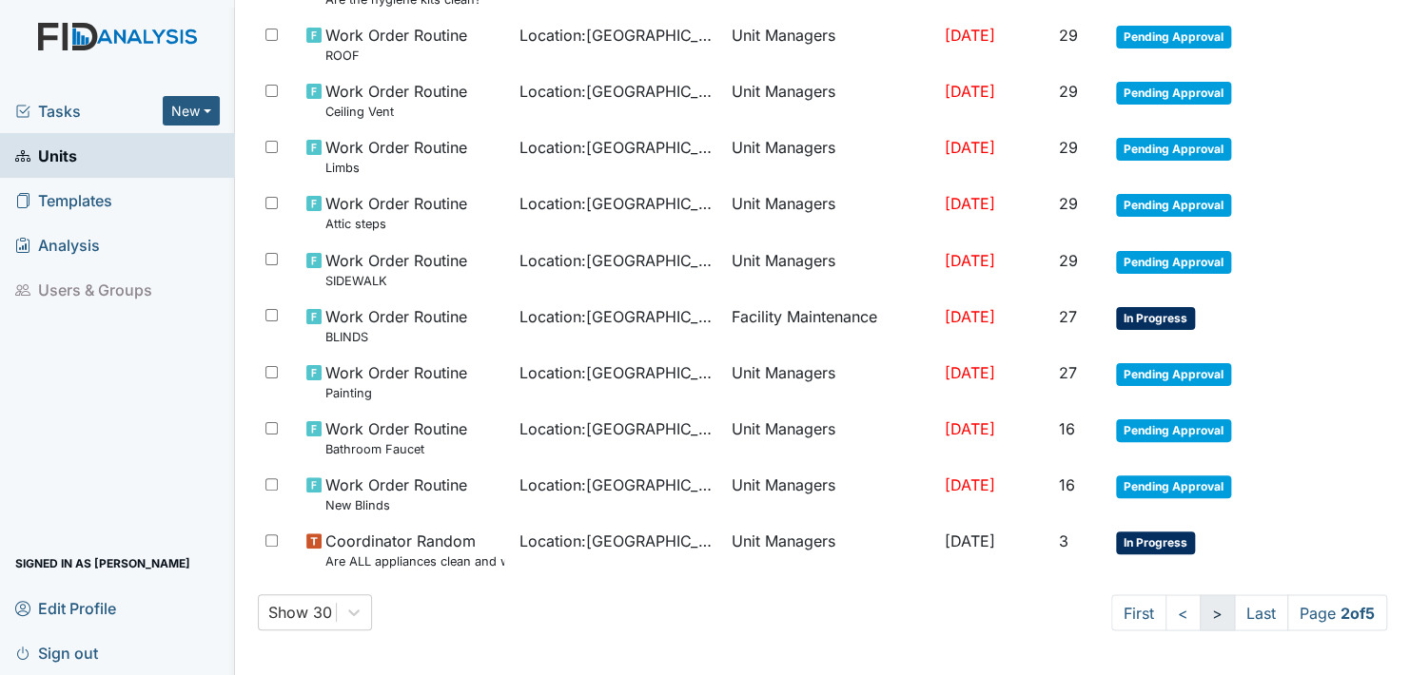
click at [1200, 612] on link ">" at bounding box center [1217, 613] width 35 height 36
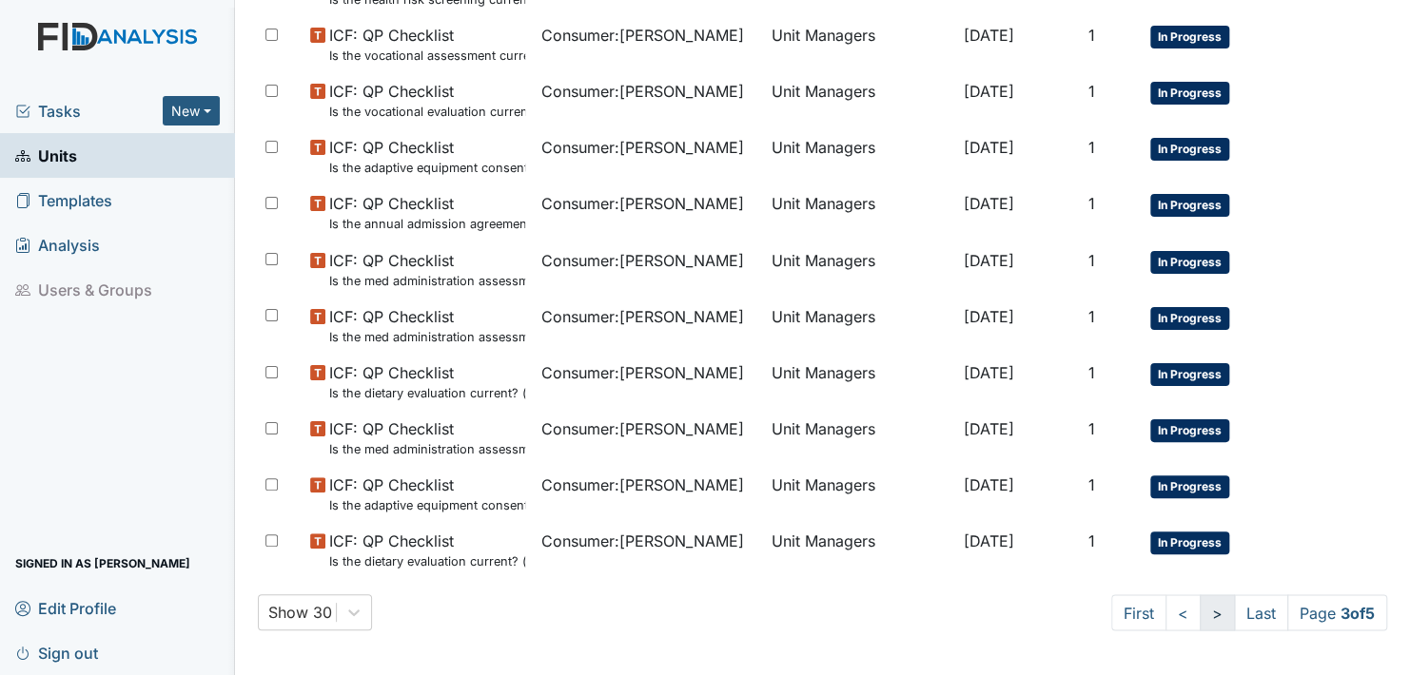
click at [1200, 609] on link ">" at bounding box center [1217, 613] width 35 height 36
click at [1199, 609] on link ">" at bounding box center [1216, 613] width 35 height 36
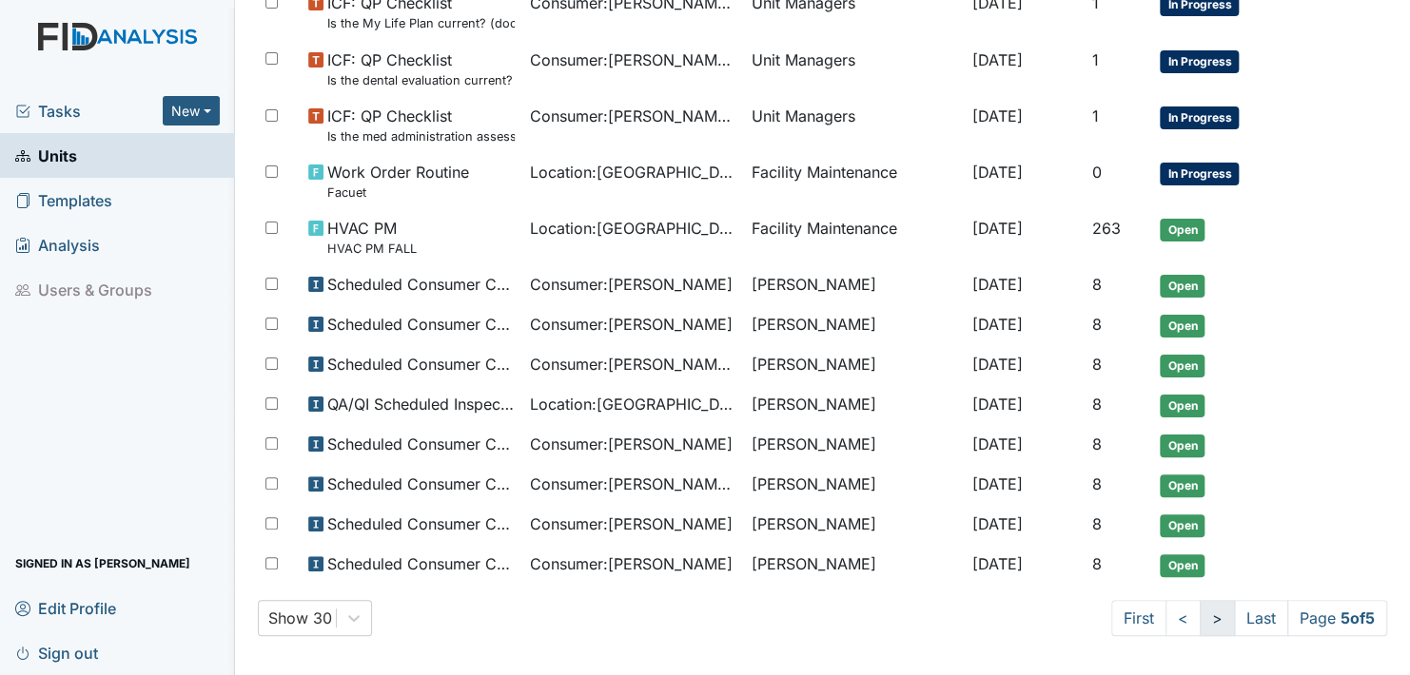
click at [1200, 609] on link ">" at bounding box center [1217, 618] width 35 height 36
click at [1165, 614] on link "<" at bounding box center [1182, 618] width 35 height 36
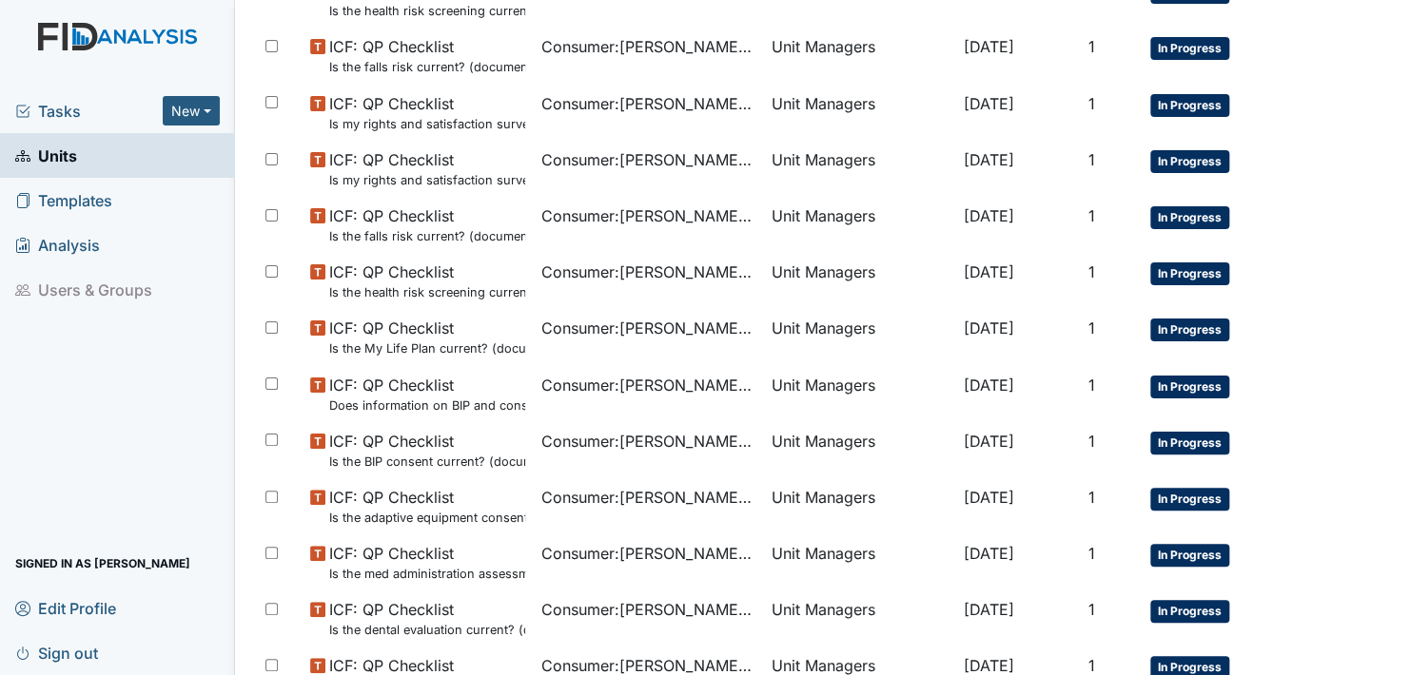
scroll to position [1361, 0]
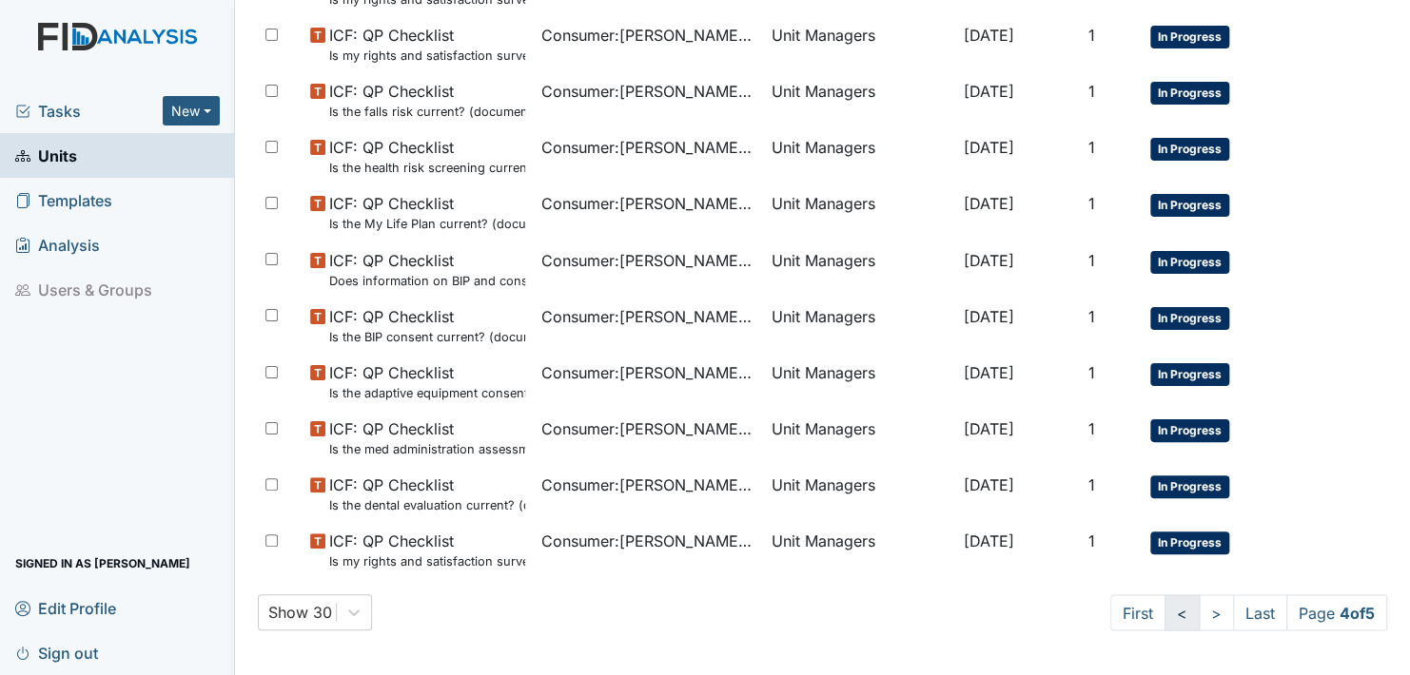
click at [1164, 610] on link "<" at bounding box center [1181, 613] width 35 height 36
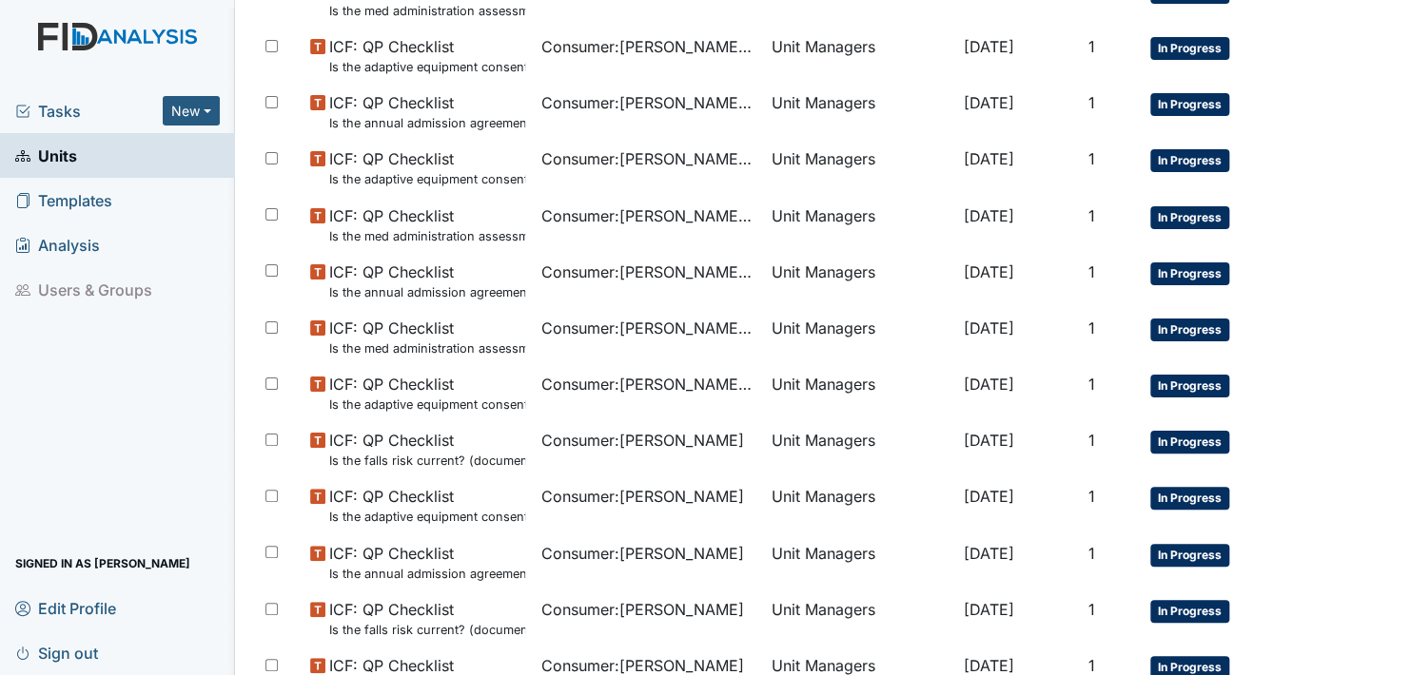
scroll to position [0, 0]
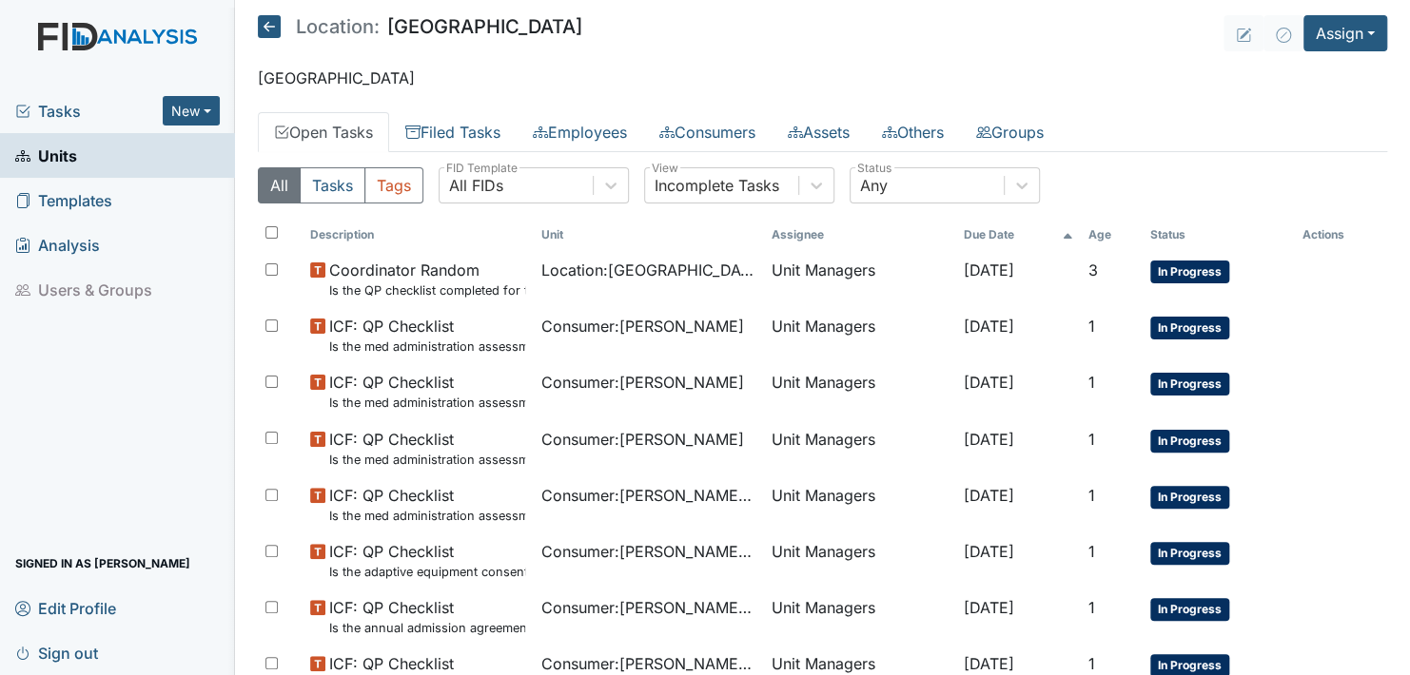
click at [267, 25] on icon at bounding box center [269, 26] width 23 height 23
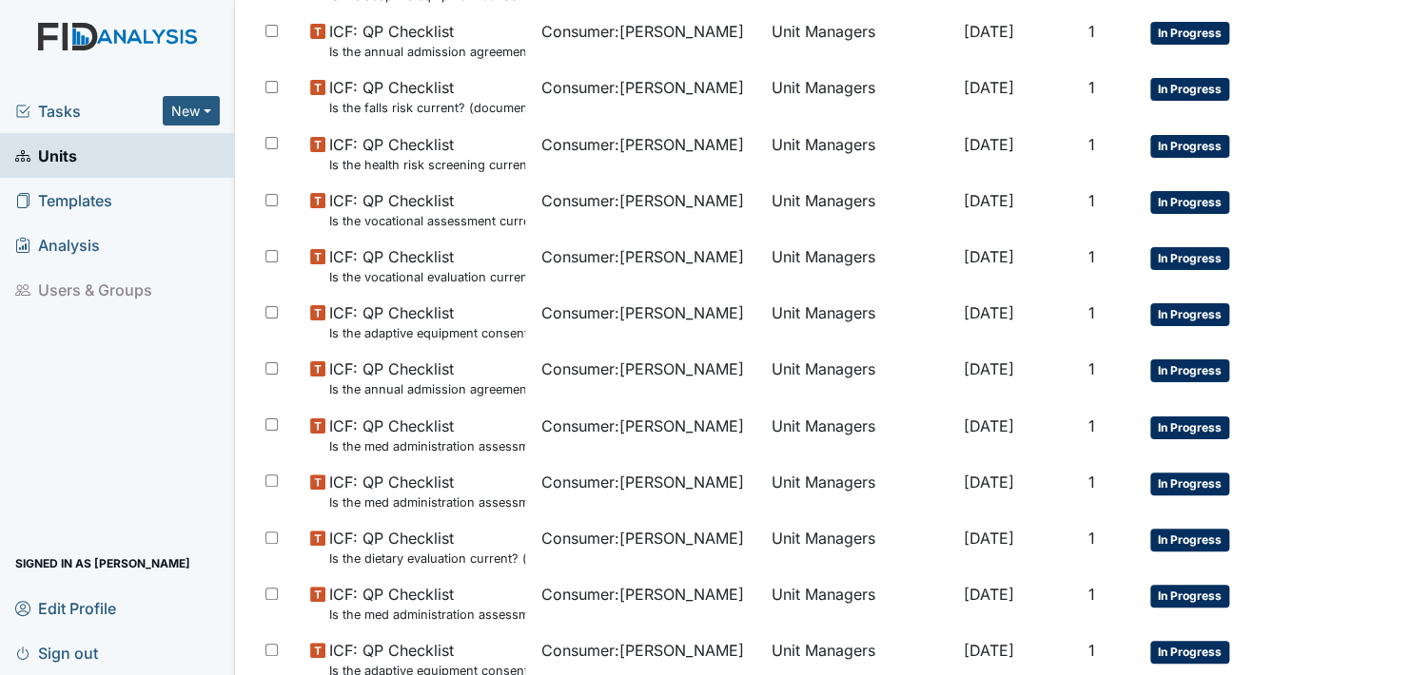
scroll to position [1361, 0]
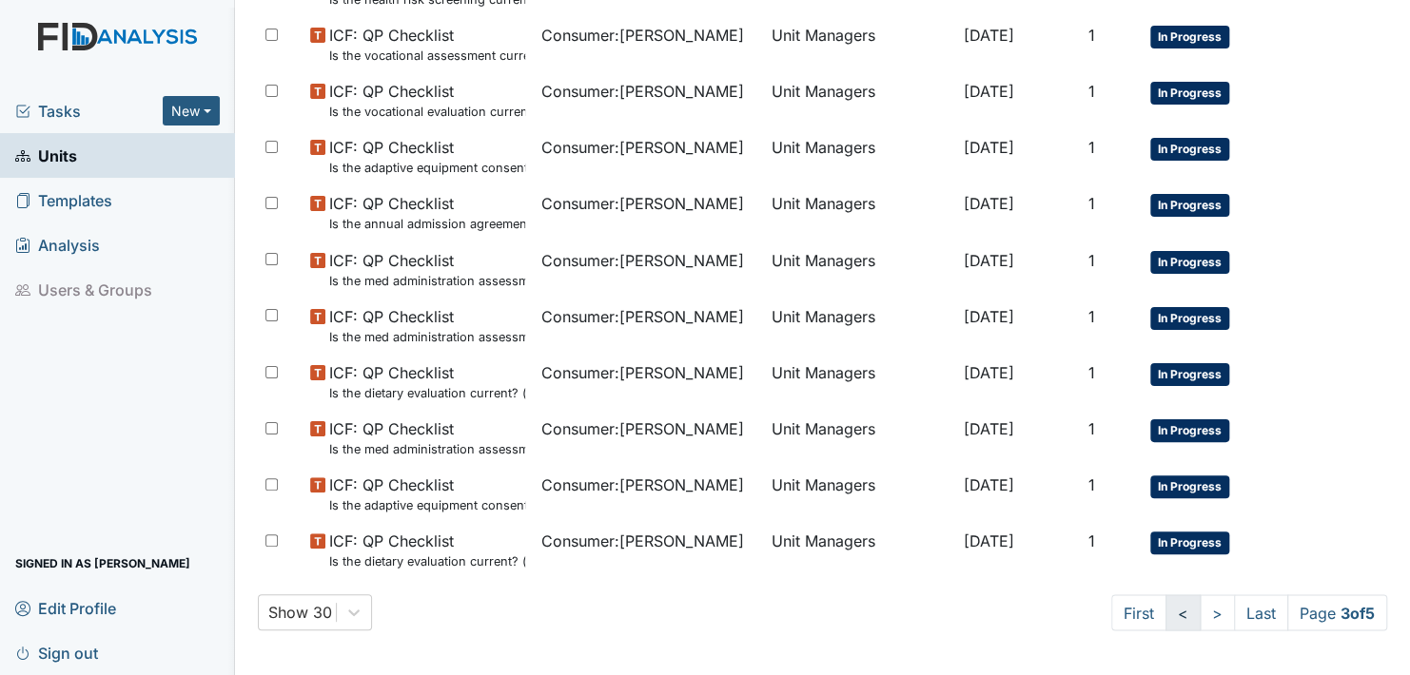
click at [1165, 603] on link "<" at bounding box center [1182, 613] width 35 height 36
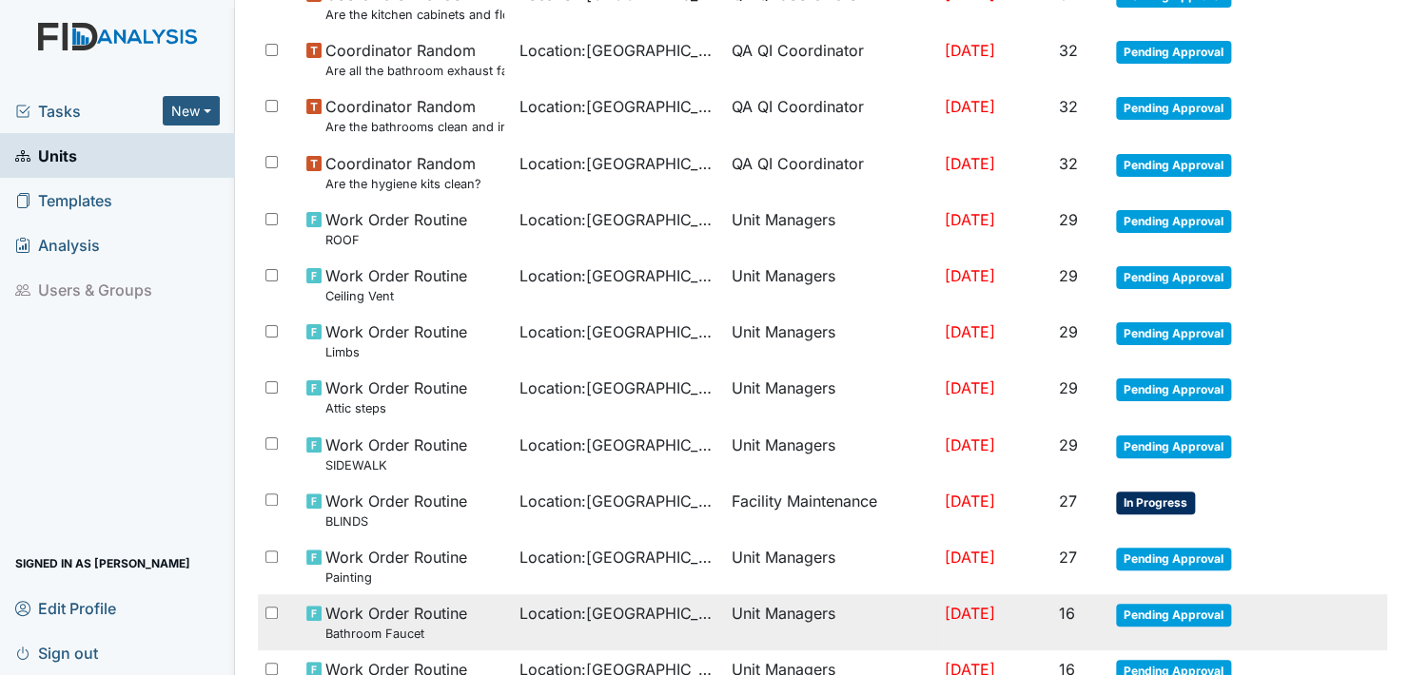
scroll to position [1171, 0]
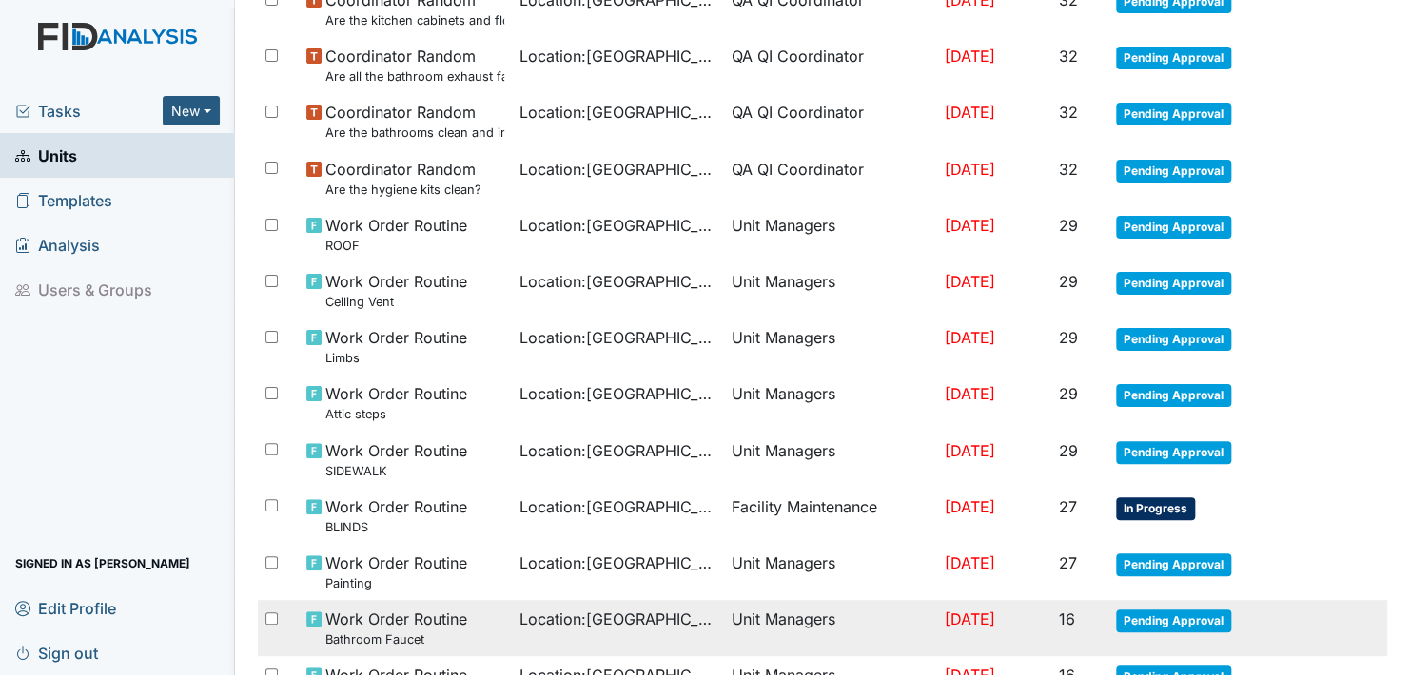
click at [1159, 613] on span "Pending Approval" at bounding box center [1173, 621] width 115 height 23
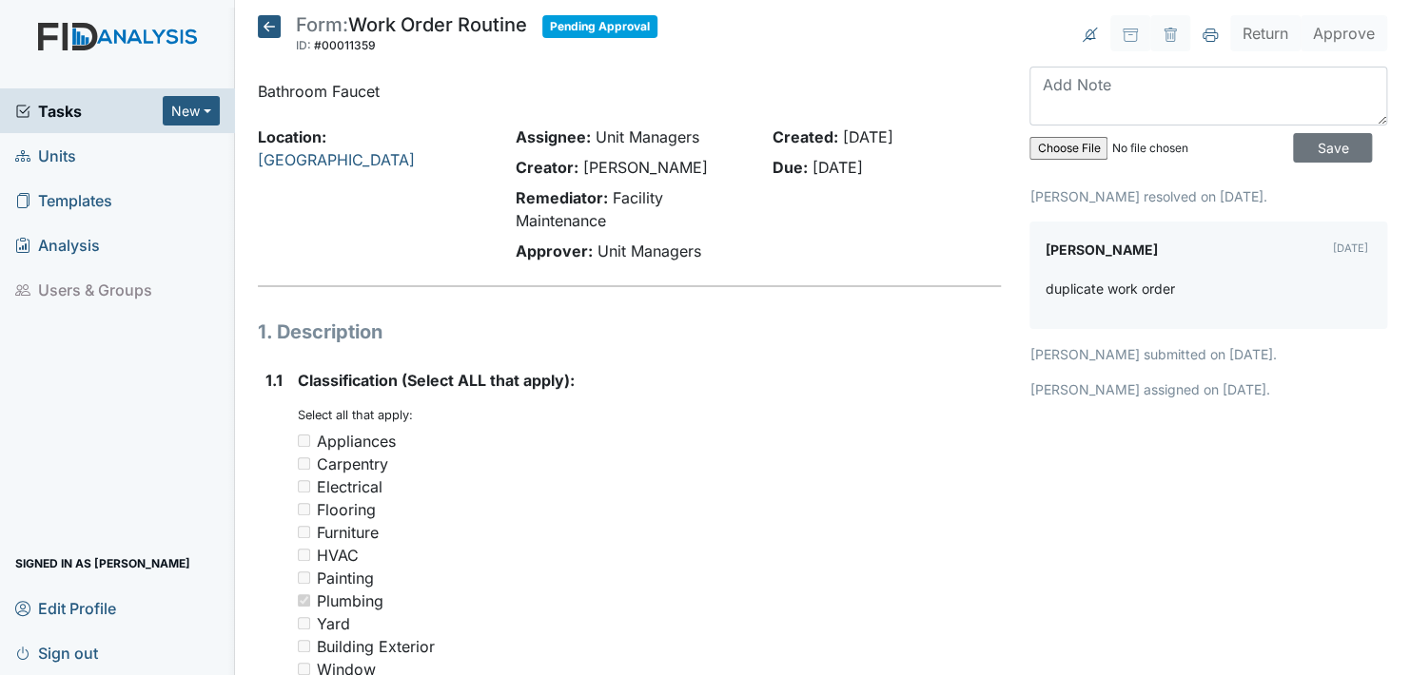
click at [266, 24] on icon at bounding box center [269, 26] width 23 height 23
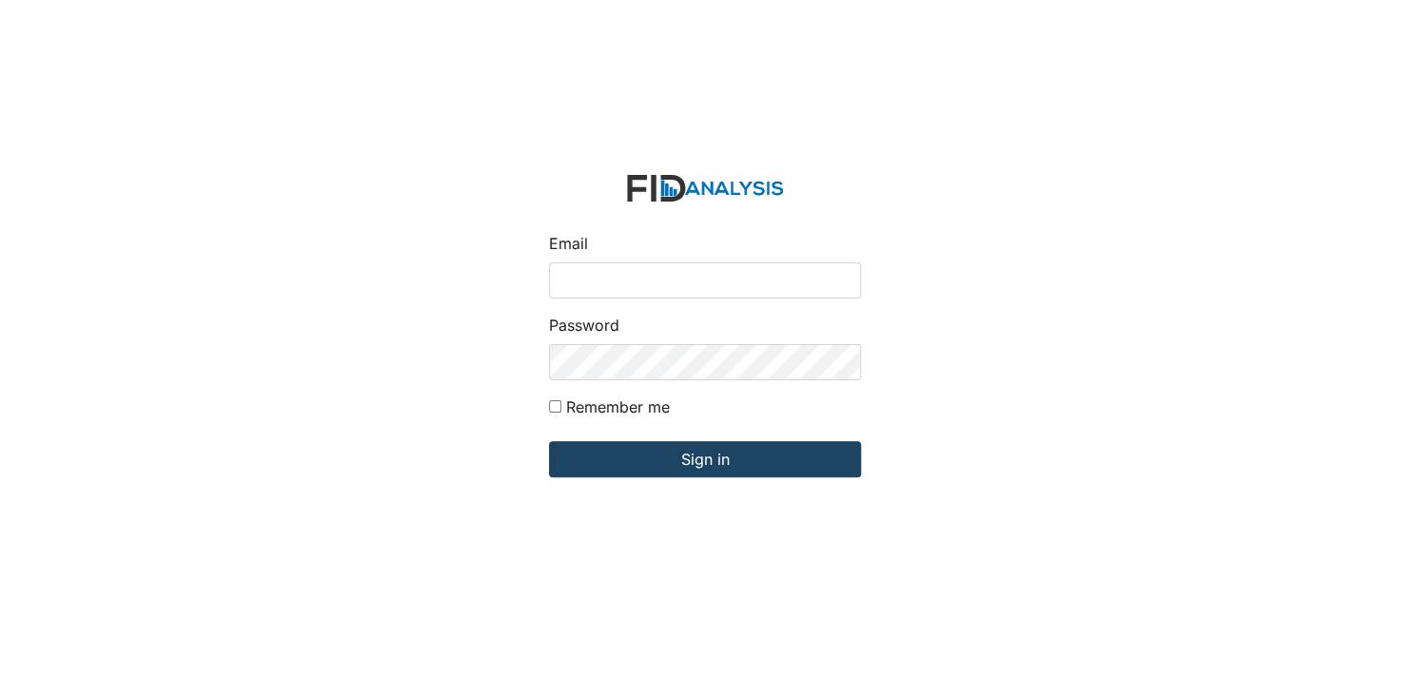
type input "[EMAIL_ADDRESS][DOMAIN_NAME]"
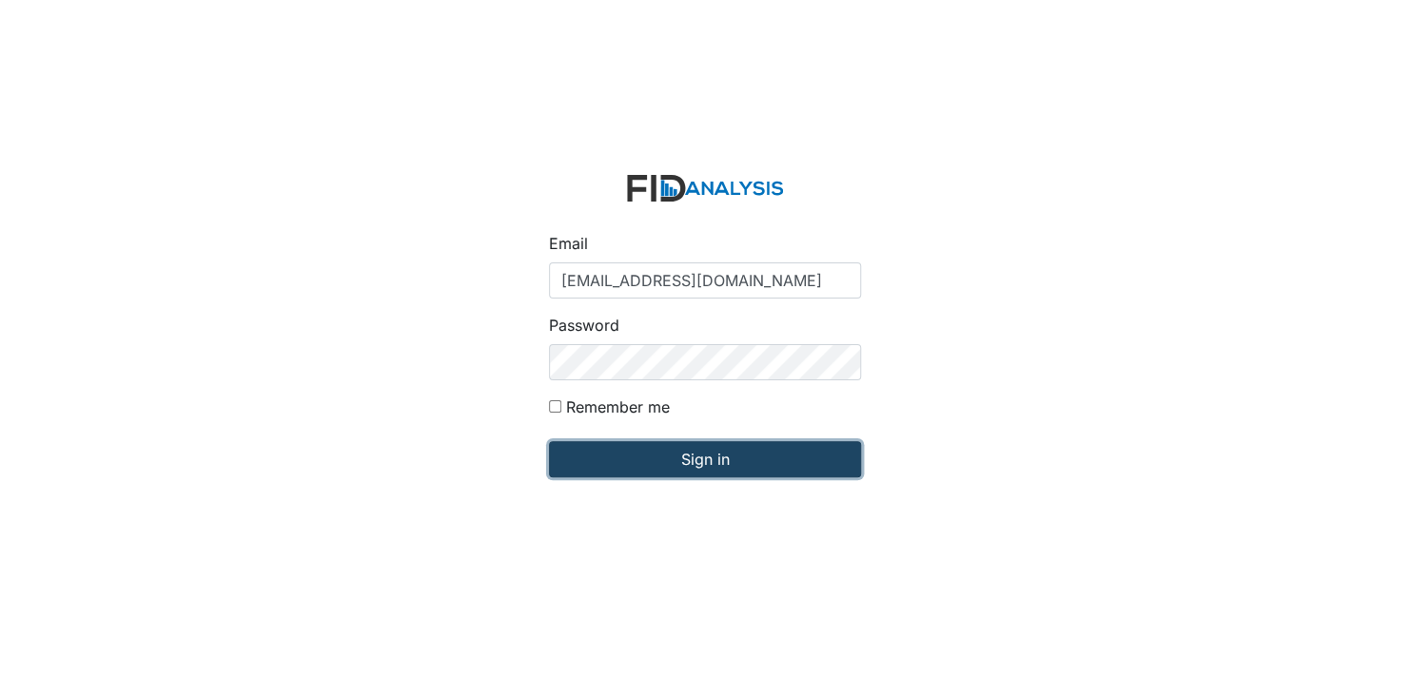
click at [703, 463] on input "Sign in" at bounding box center [705, 459] width 312 height 36
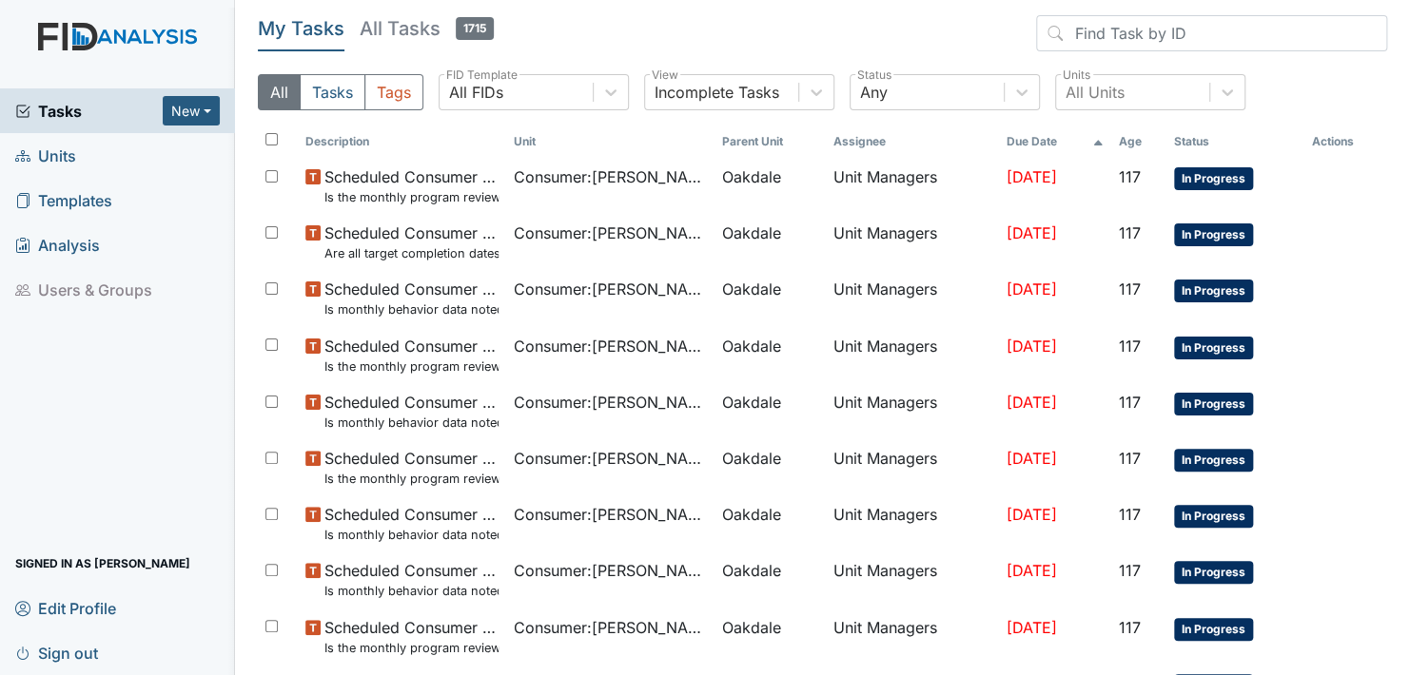
click at [66, 151] on span "Units" at bounding box center [45, 155] width 61 height 29
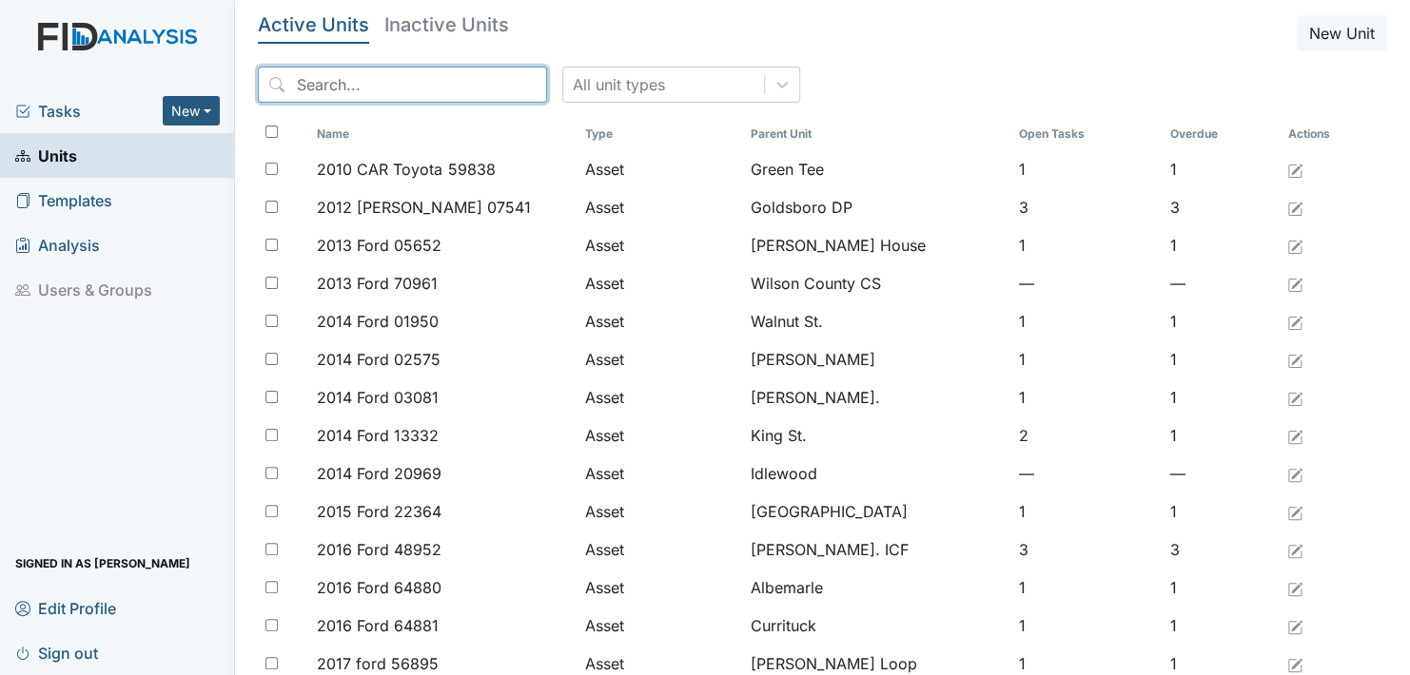
click at [365, 77] on input "search" at bounding box center [402, 85] width 289 height 36
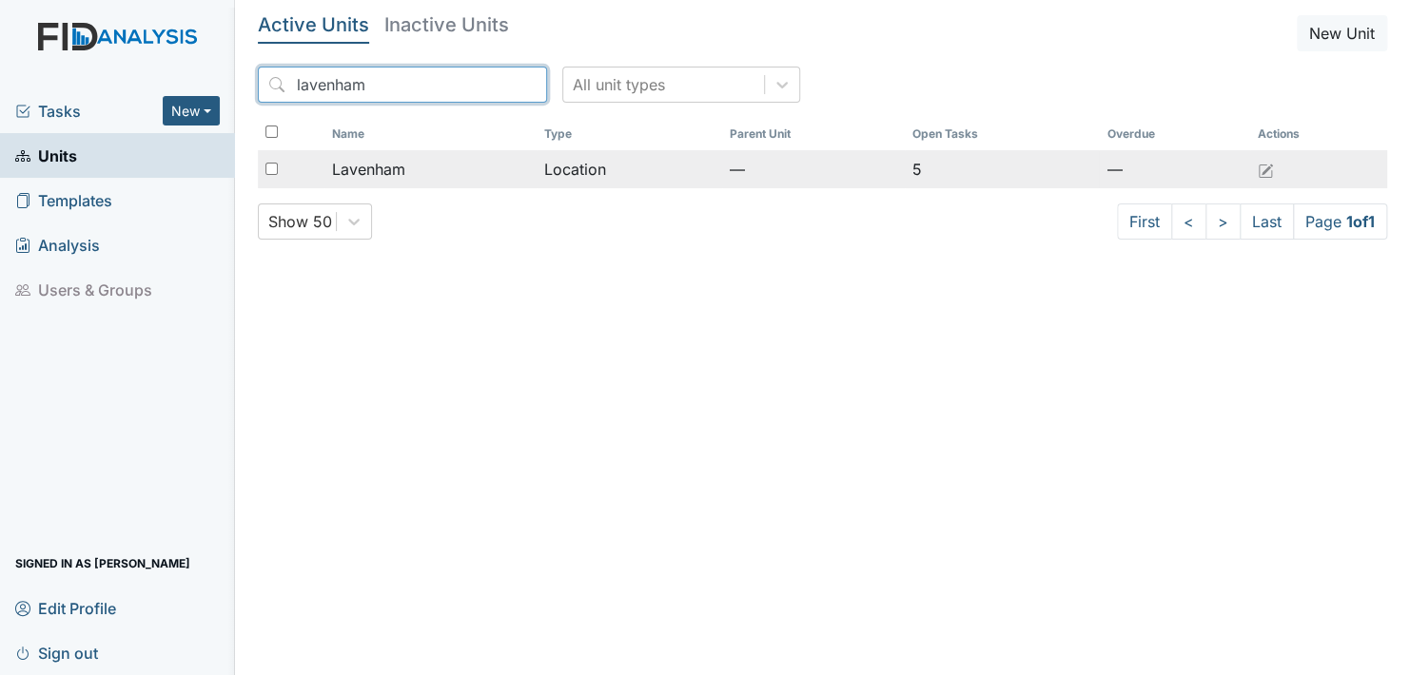
type input "lavenham"
click at [351, 172] on span "Lavenham" at bounding box center [368, 169] width 73 height 23
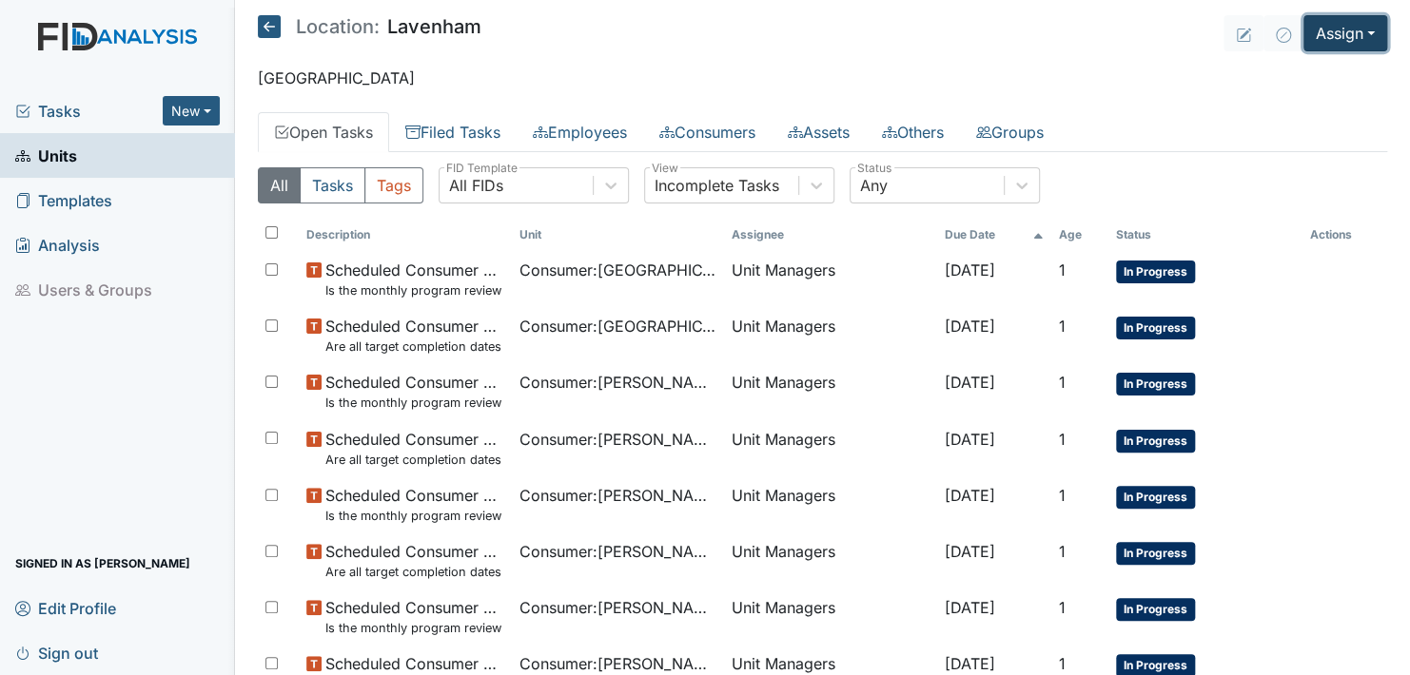
click at [1350, 25] on button "Assign" at bounding box center [1345, 33] width 84 height 36
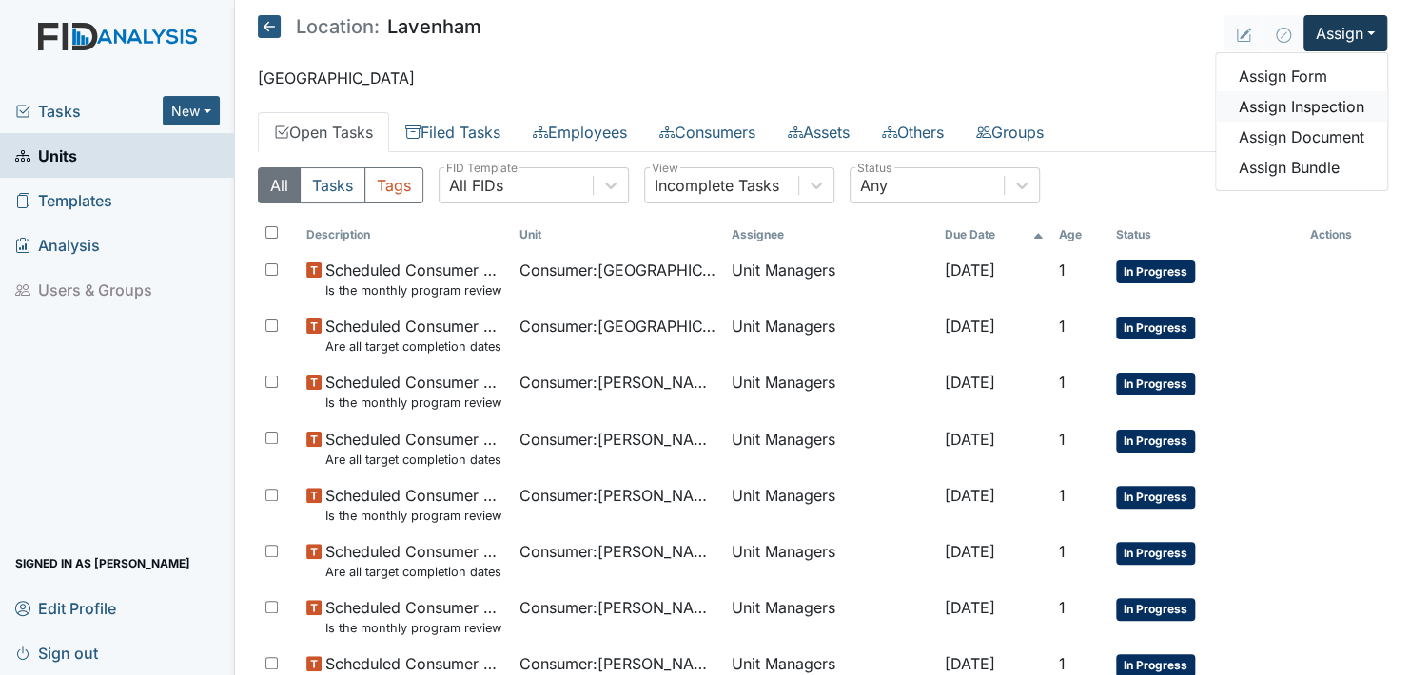
click at [1311, 104] on link "Assign Inspection" at bounding box center [1301, 106] width 171 height 30
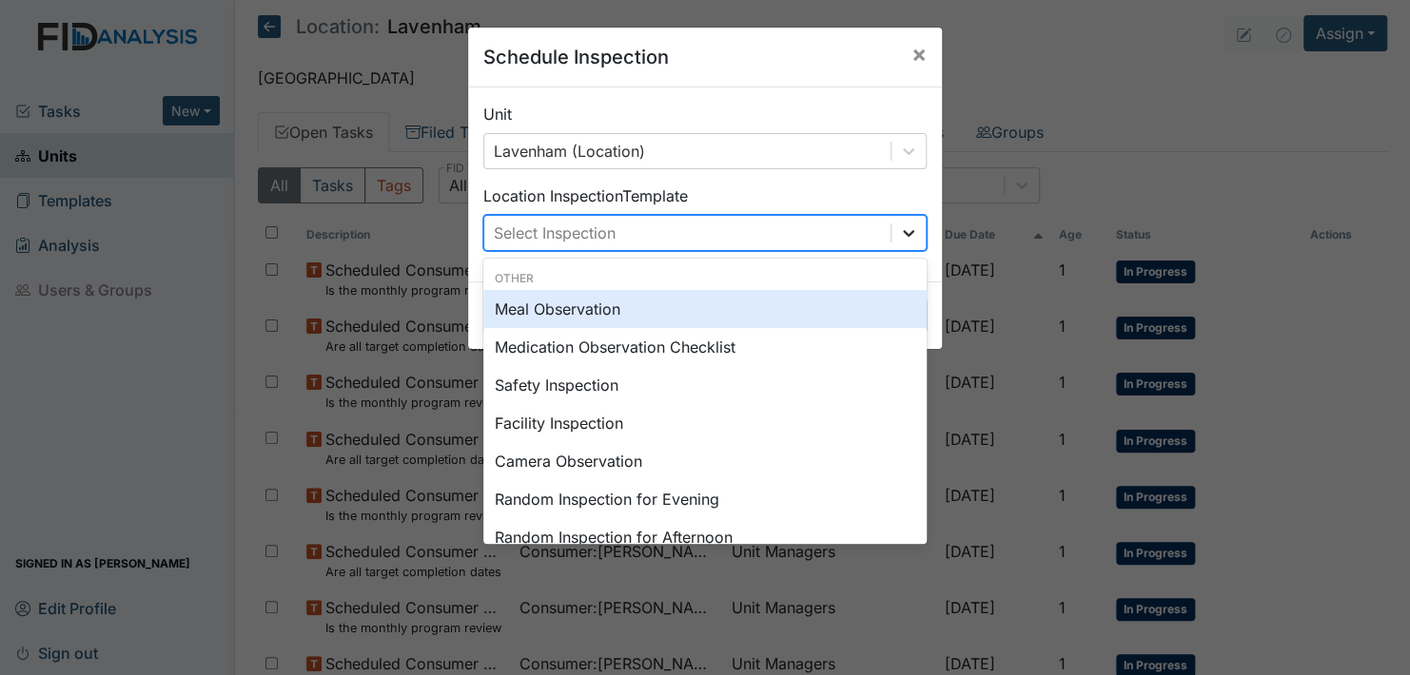
click at [899, 226] on icon at bounding box center [908, 233] width 19 height 19
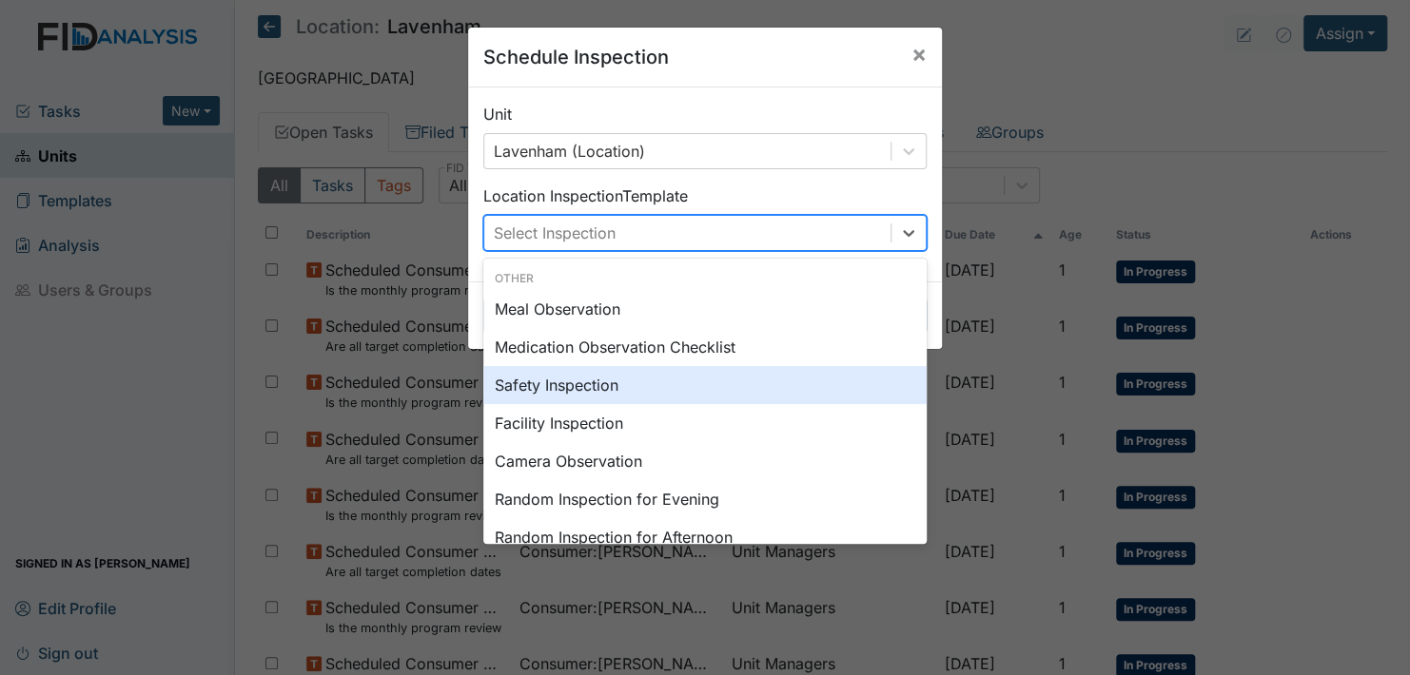
click at [510, 272] on div "Other" at bounding box center [704, 278] width 443 height 17
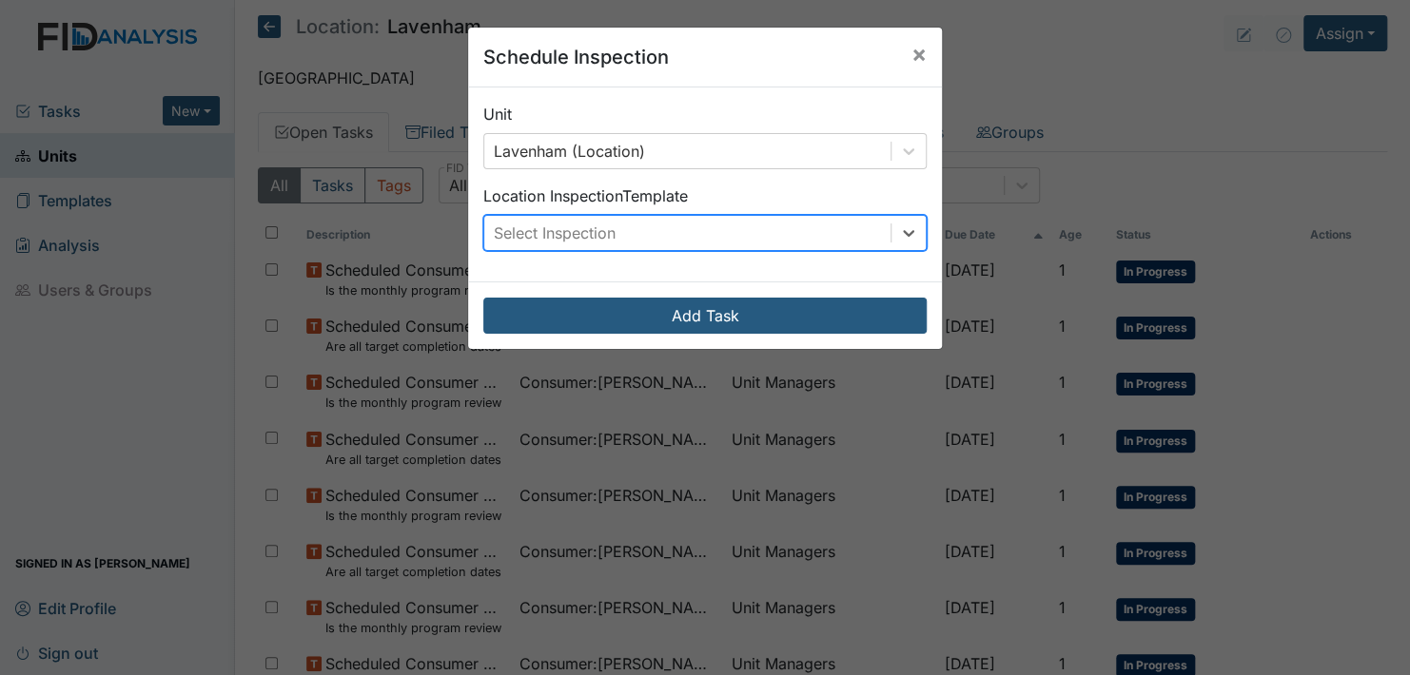
click at [623, 224] on div "Select Inspection" at bounding box center [687, 233] width 406 height 34
type input "m"
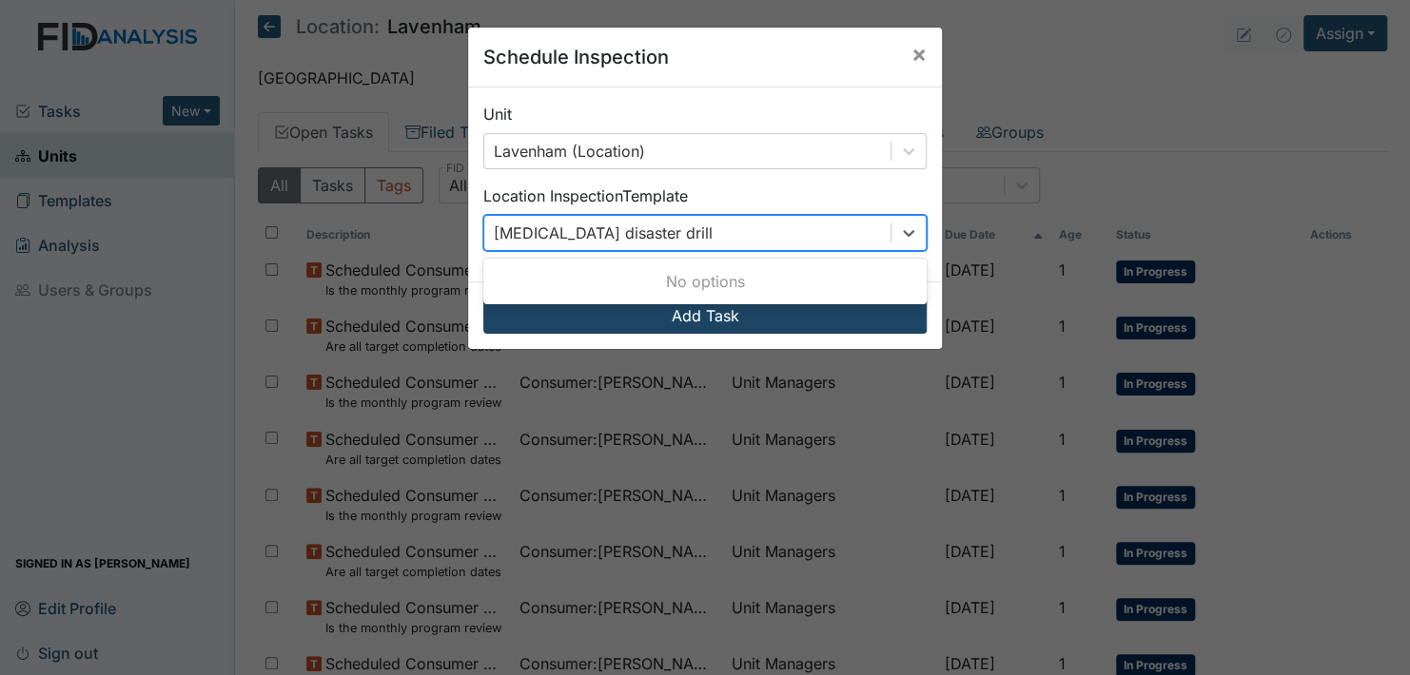
type input "[MEDICAL_DATA] disaster drill"
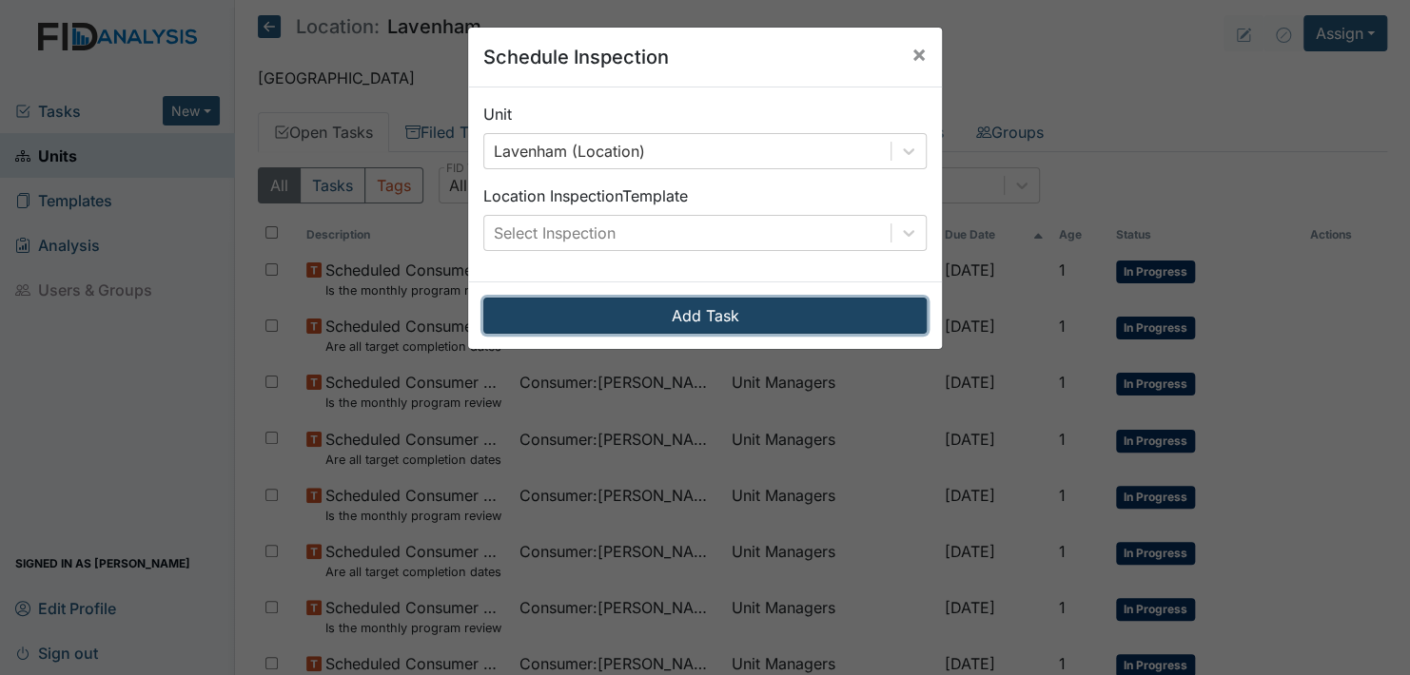
click at [682, 307] on button "Add Task" at bounding box center [704, 316] width 443 height 36
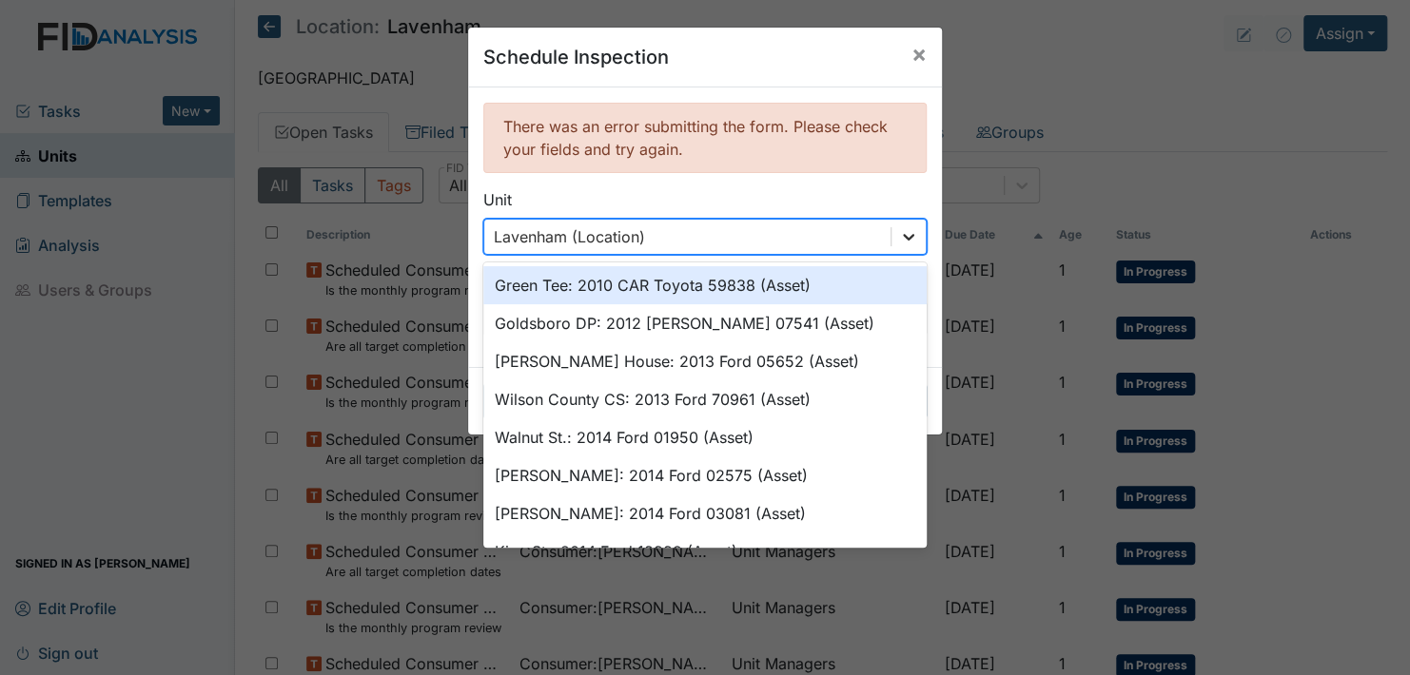
click at [904, 233] on icon at bounding box center [908, 236] width 19 height 19
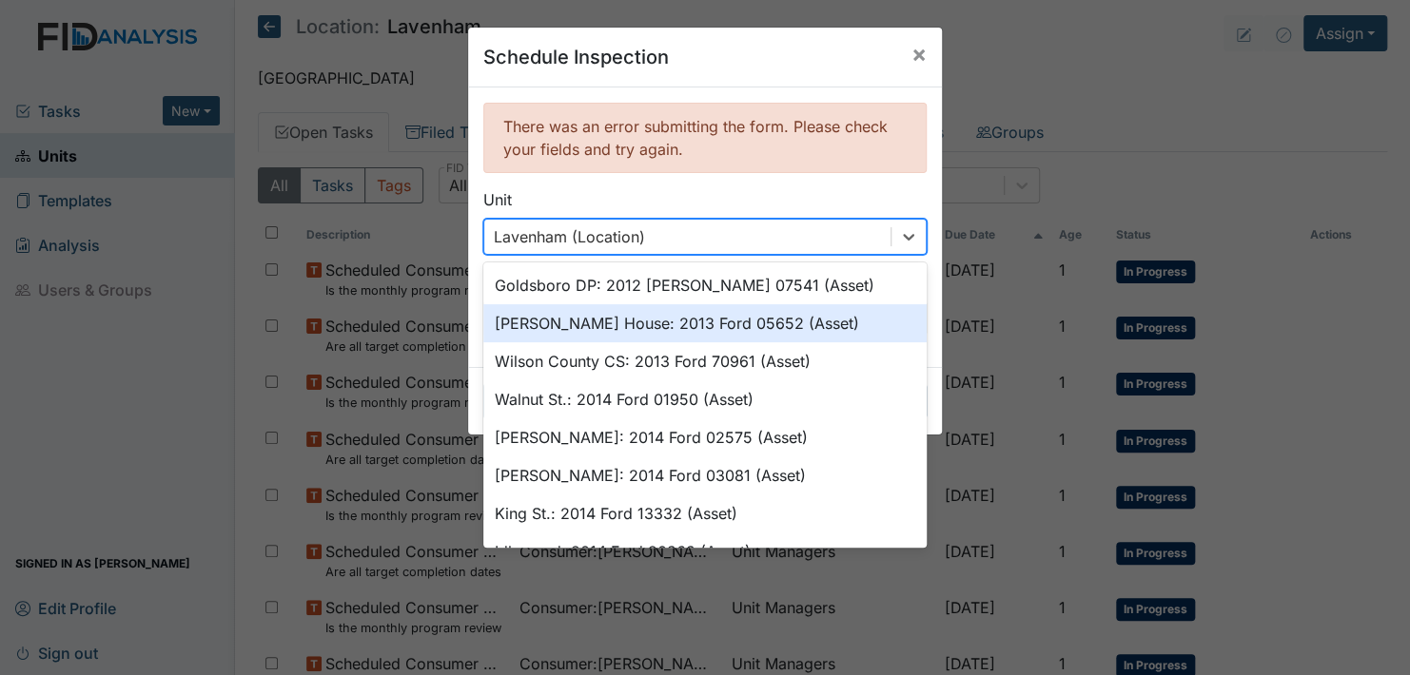
scroll to position [76, 0]
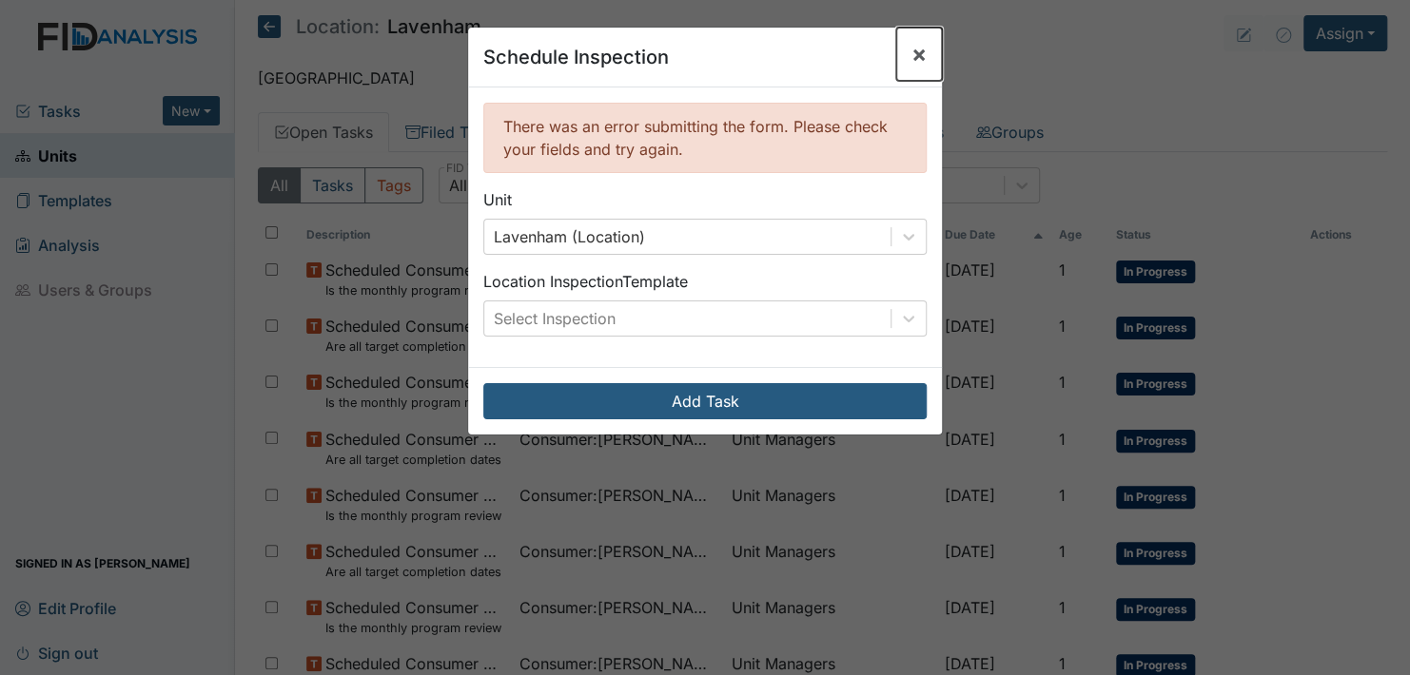
click at [911, 51] on span "×" at bounding box center [918, 54] width 15 height 28
